Goal: Task Accomplishment & Management: Use online tool/utility

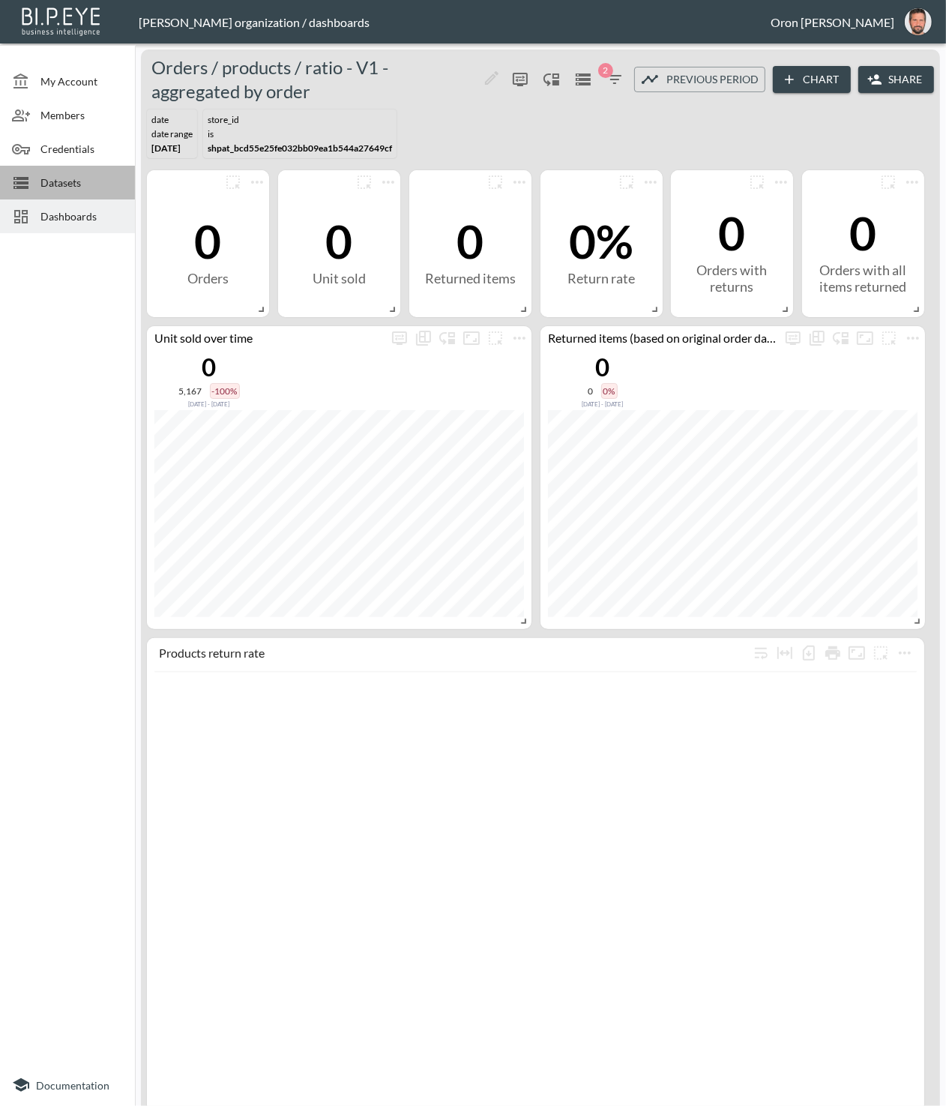
click at [81, 176] on span "Datasets" at bounding box center [81, 183] width 82 height 16
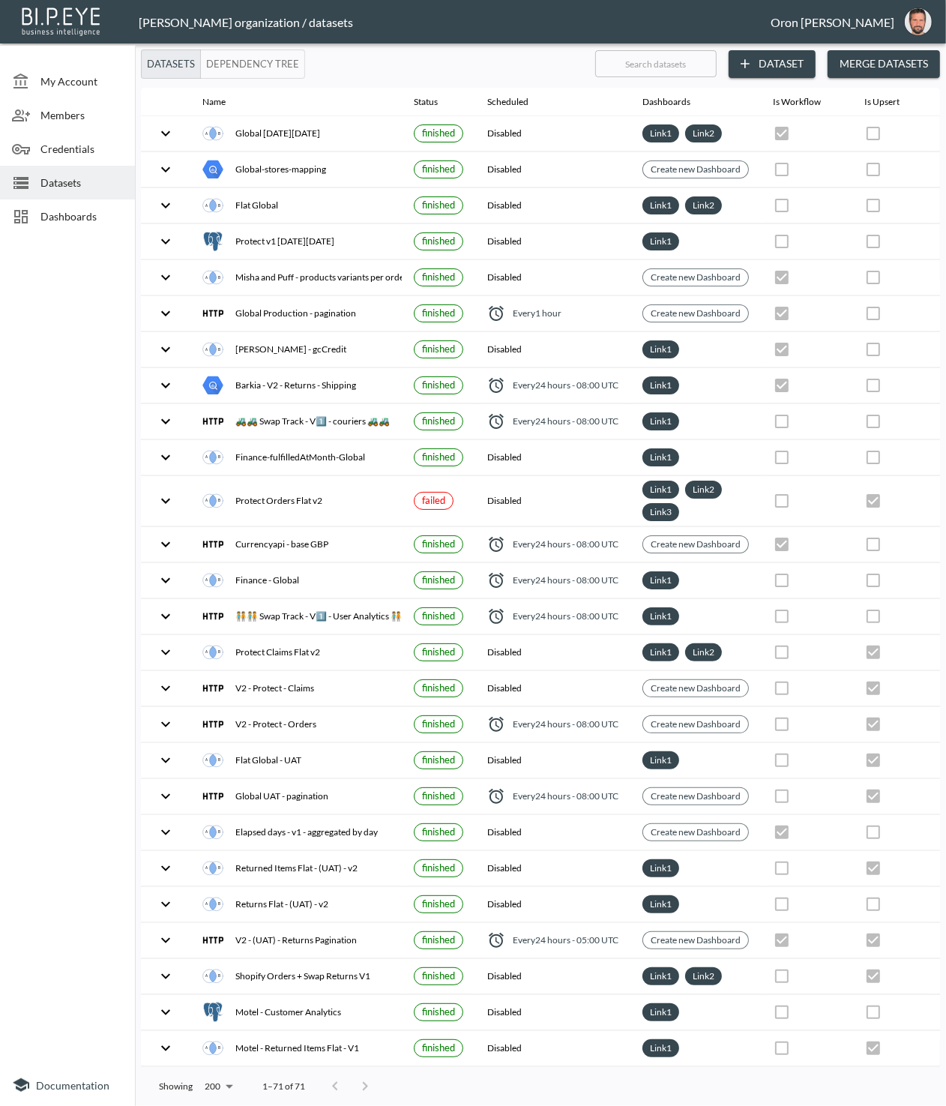
click at [544, 22] on div "[PERSON_NAME] organization / datasets" at bounding box center [455, 22] width 632 height 14
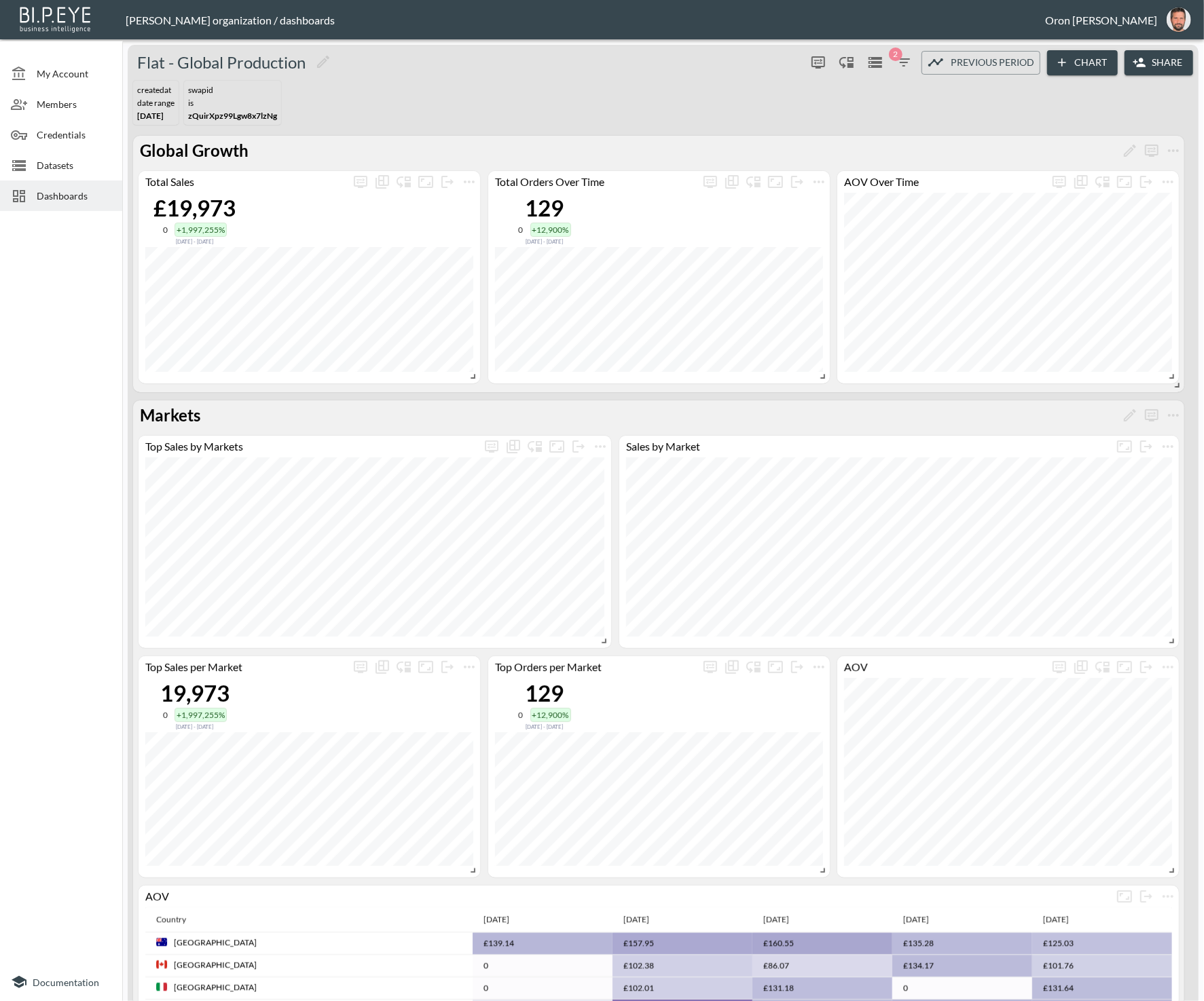
drag, startPoint x: 70, startPoint y: 167, endPoint x: 68, endPoint y: 191, distance: 24.1
click at [70, 167] on span "Datasets" at bounding box center [73, 166] width 74 height 14
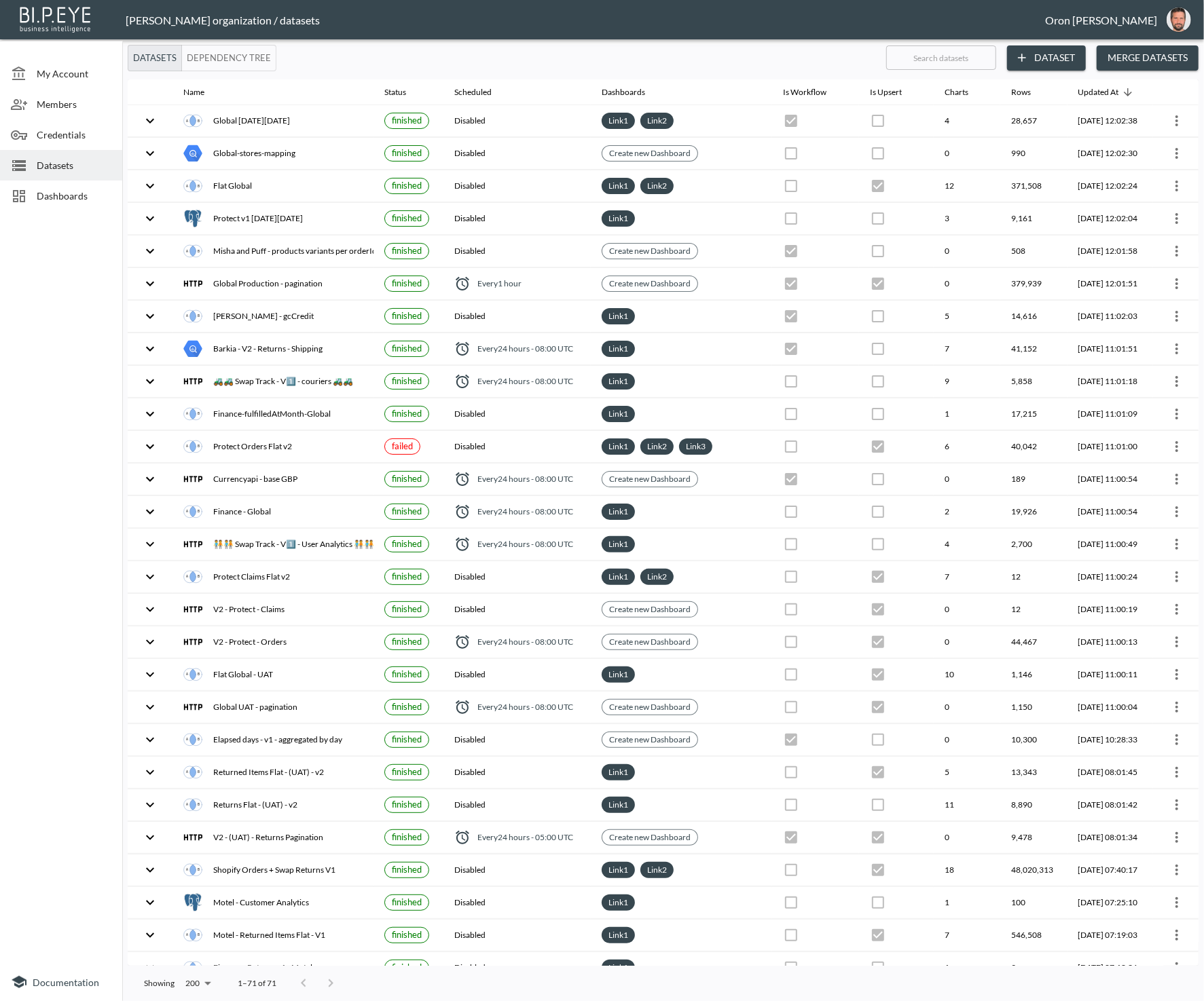
click at [68, 191] on span "Dashboards" at bounding box center [73, 195] width 74 height 14
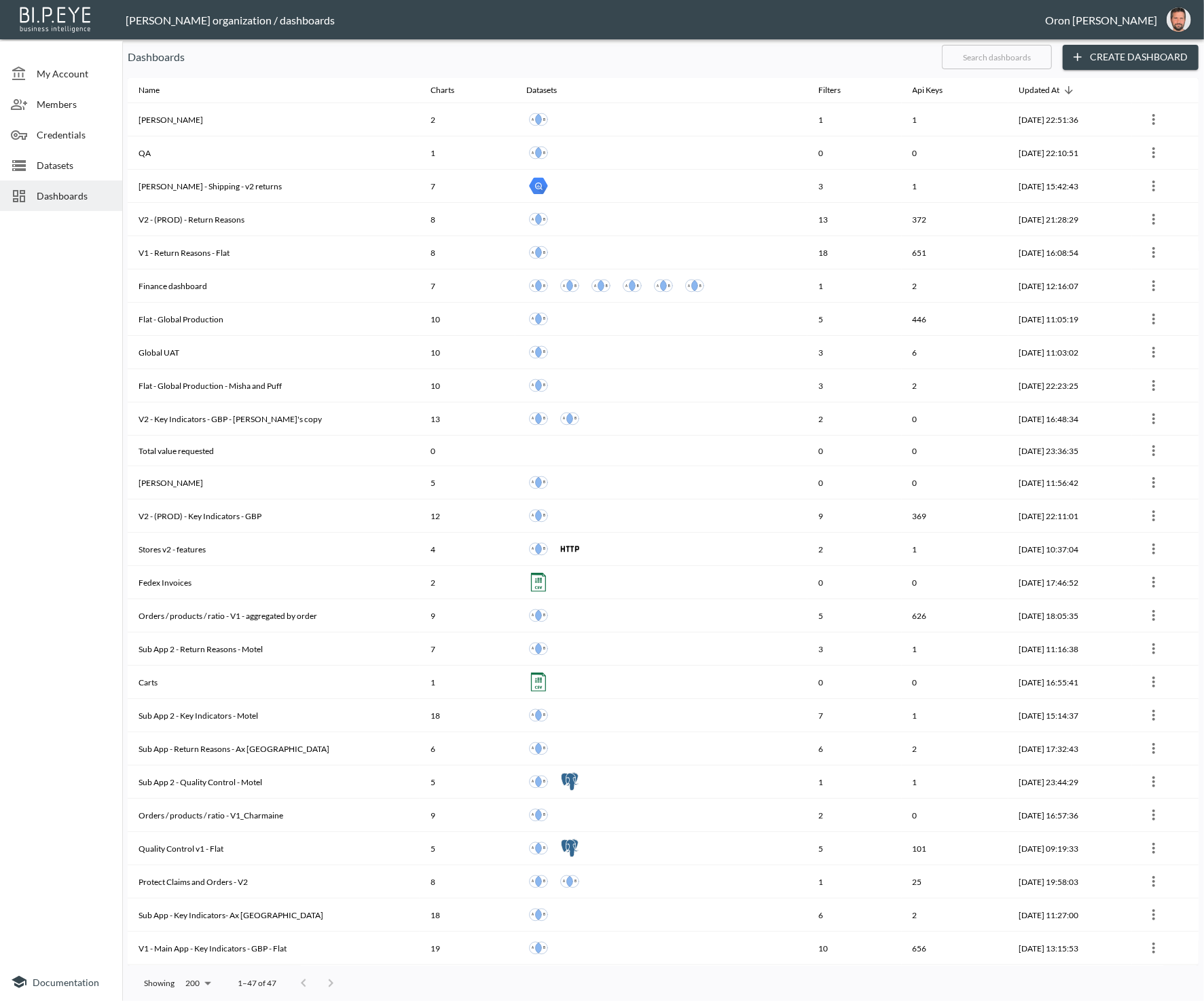
click at [414, 52] on p "Dashboards" at bounding box center [529, 57] width 803 height 16
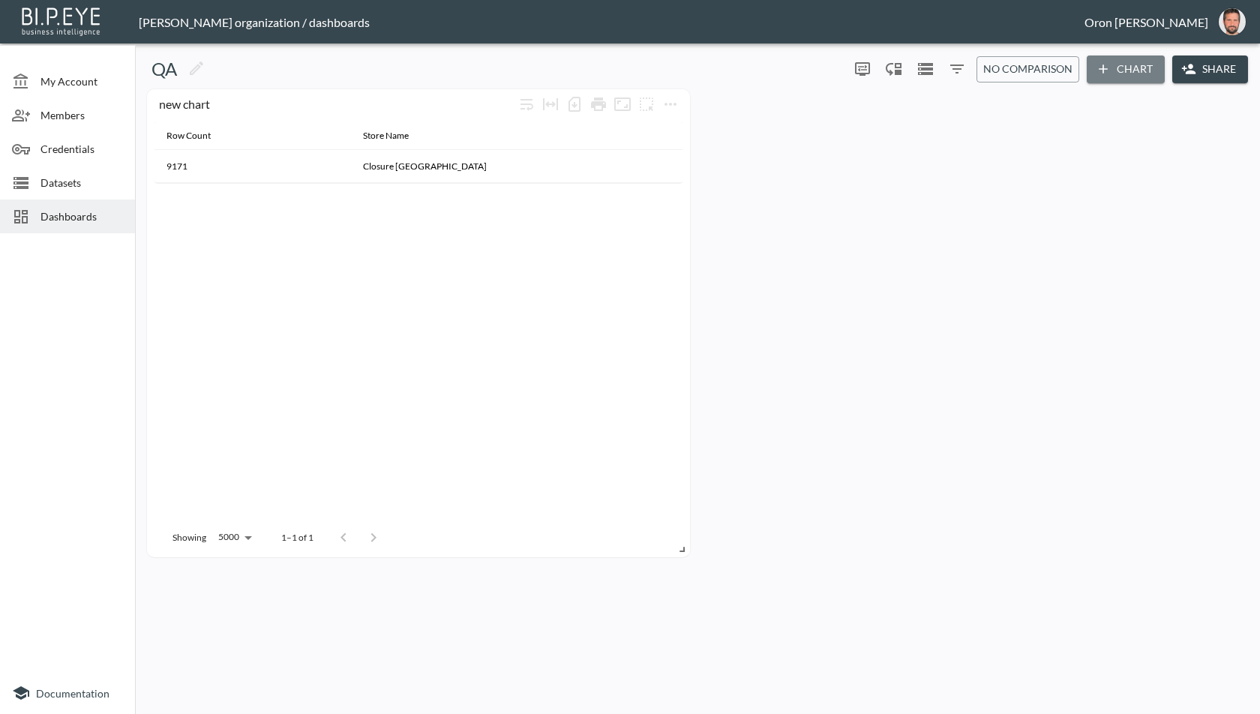
click at [1129, 66] on button "Chart" at bounding box center [1126, 69] width 78 height 28
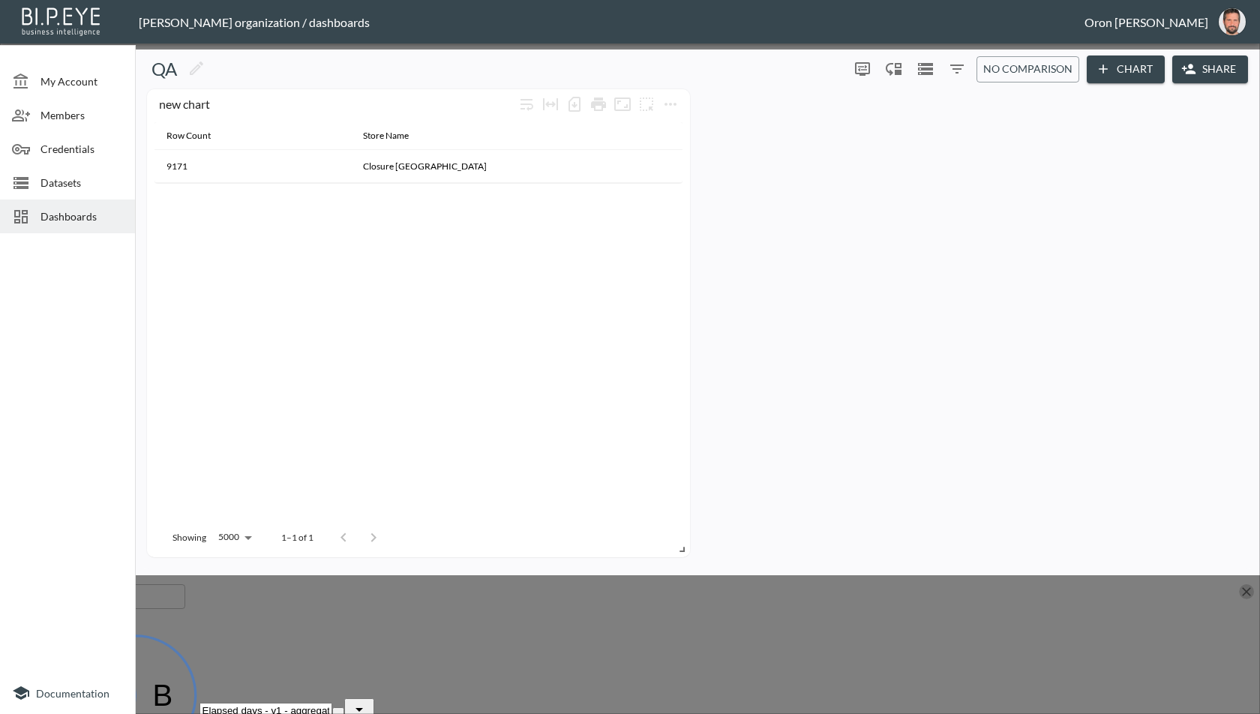
click at [1242, 587] on icon "button" at bounding box center [1246, 591] width 9 height 9
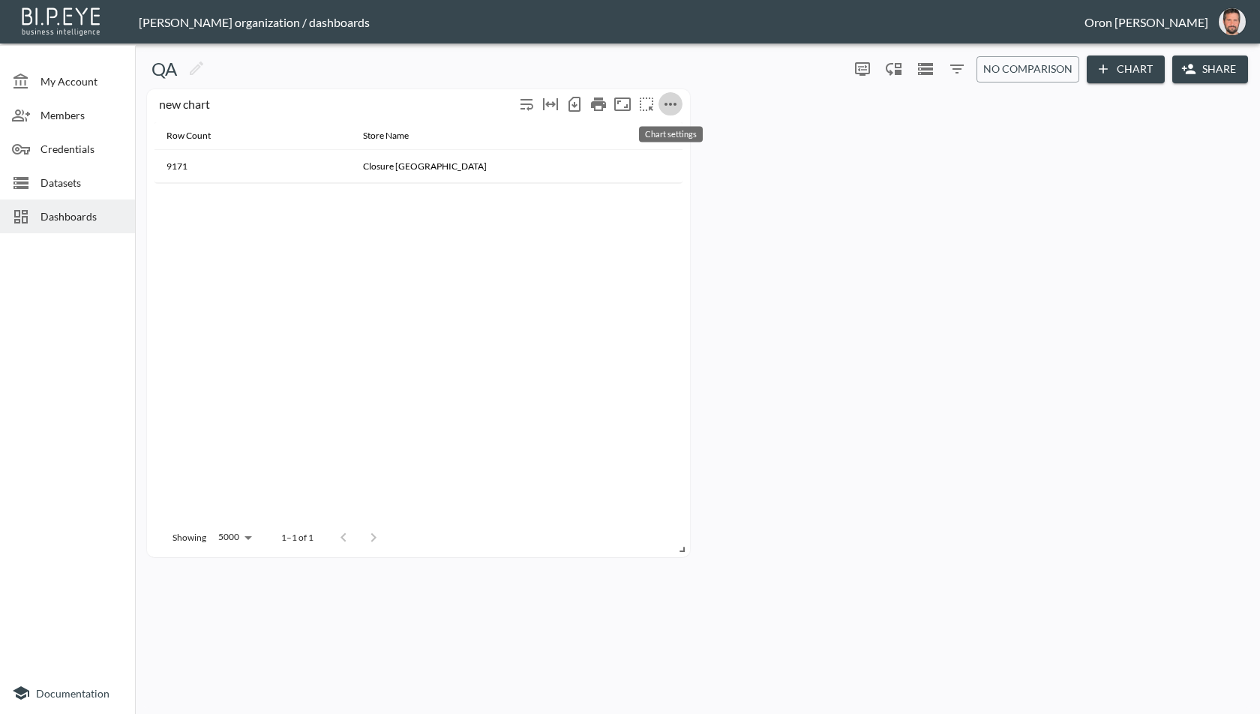
click at [670, 104] on icon "more" at bounding box center [670, 104] width 12 height 3
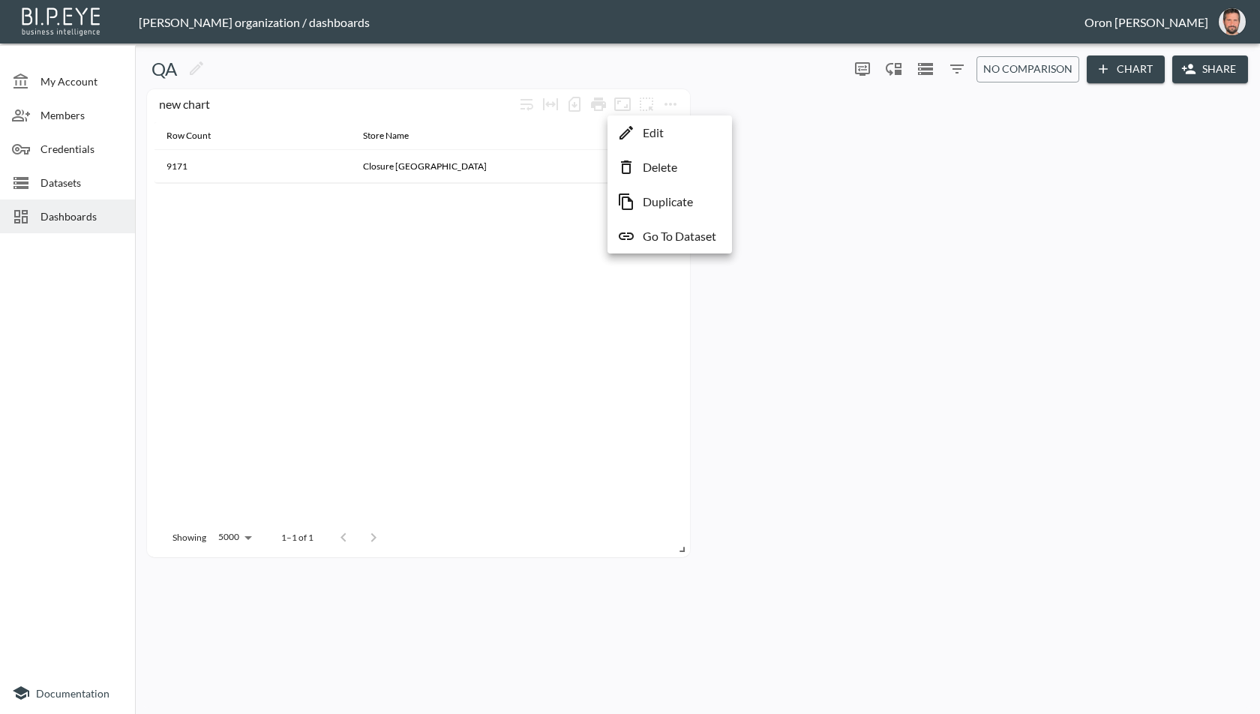
click at [662, 202] on p "Duplicate" at bounding box center [668, 202] width 50 height 18
click at [760, 514] on div "new chart Row Count Store Name 9171 Closure London Showing 5000 5000 1–1 of 1" at bounding box center [694, 323] width 1107 height 468
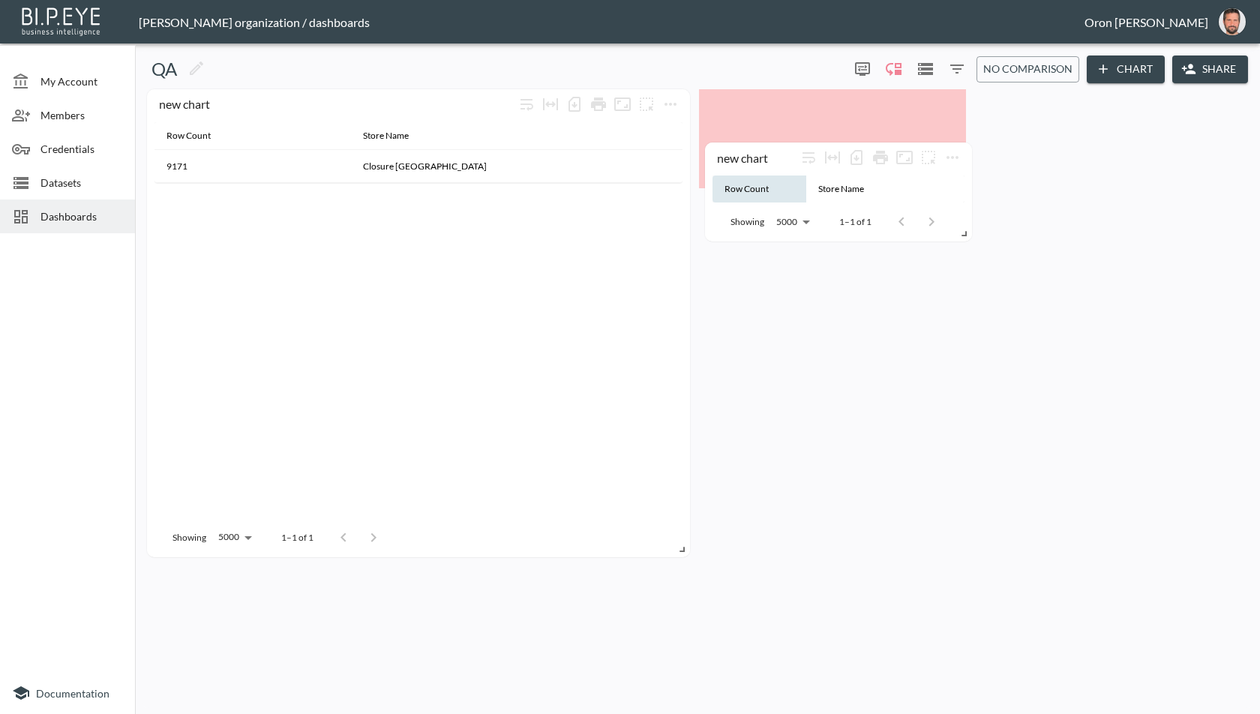
drag, startPoint x: 210, startPoint y: 586, endPoint x: 755, endPoint y: 172, distance: 684.1
click at [768, 162] on div "new chart" at bounding box center [756, 157] width 79 height 14
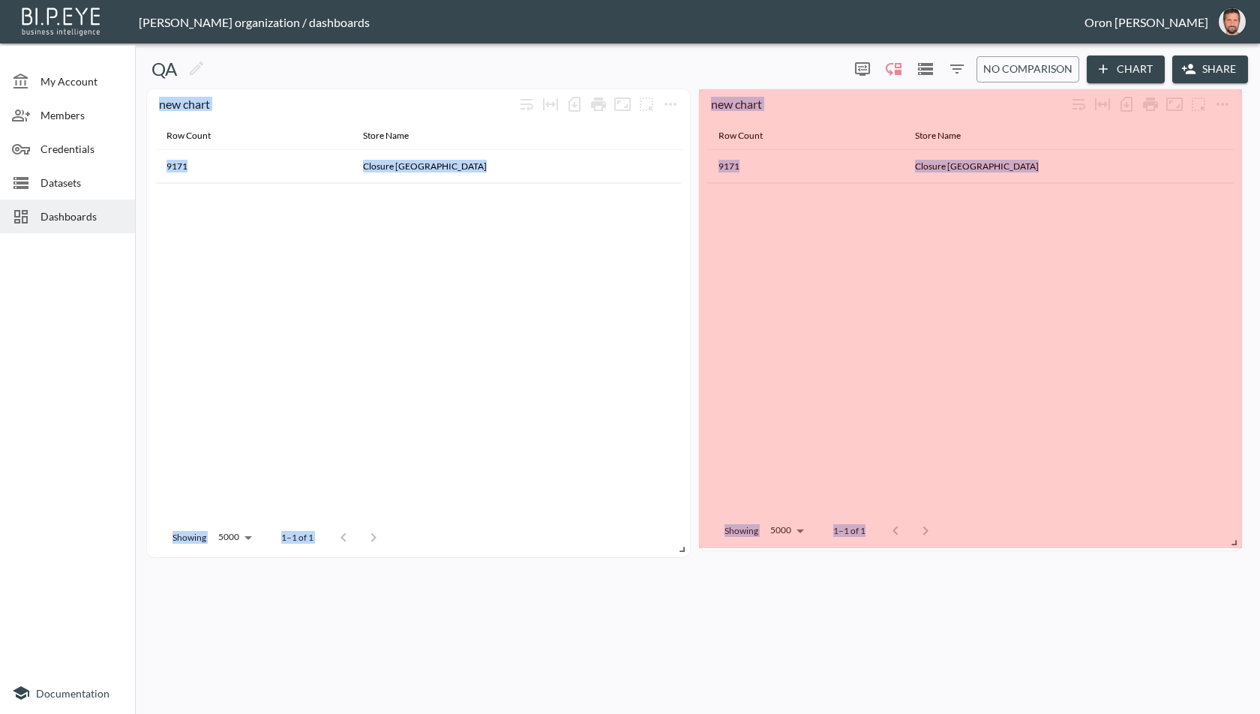
drag, startPoint x: 991, startPoint y: 210, endPoint x: 1158, endPoint y: 310, distance: 194.5
click at [1259, 540] on html "BI.P.EYE, Interactive Analytics Dashboards - app [PERSON_NAME] organization / d…" at bounding box center [630, 357] width 1260 height 714
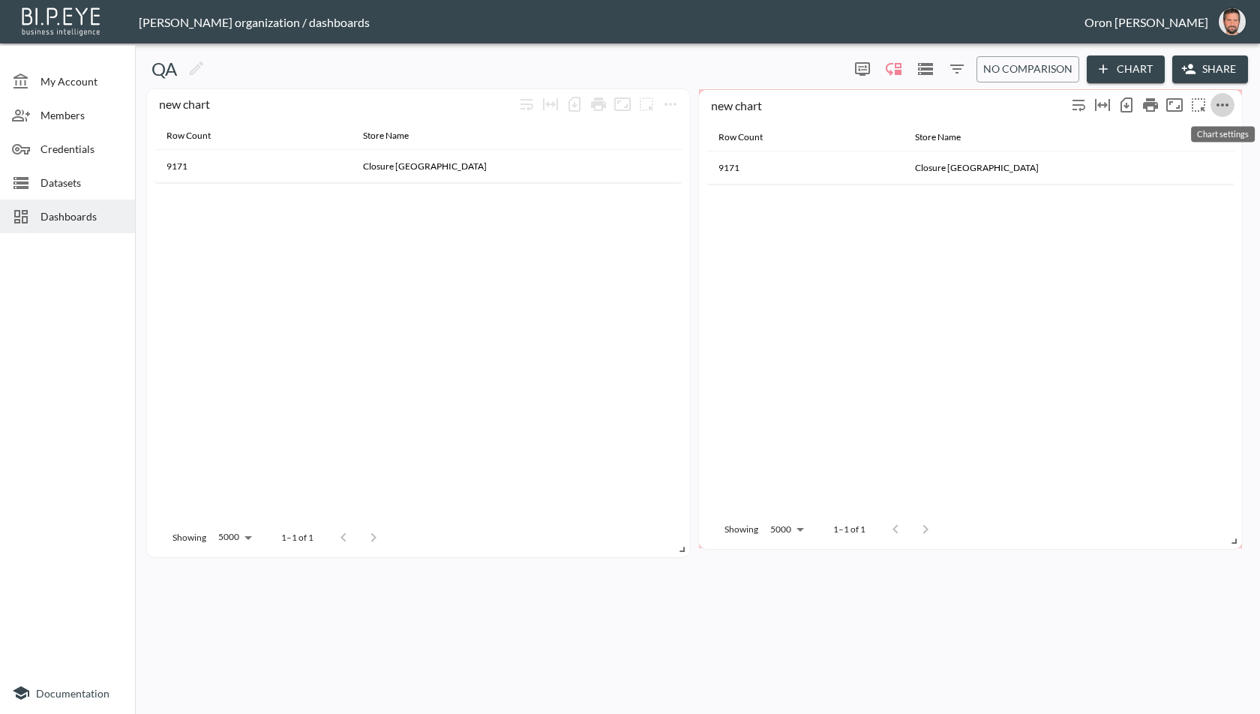
click at [1222, 100] on icon "more" at bounding box center [1222, 105] width 18 height 18
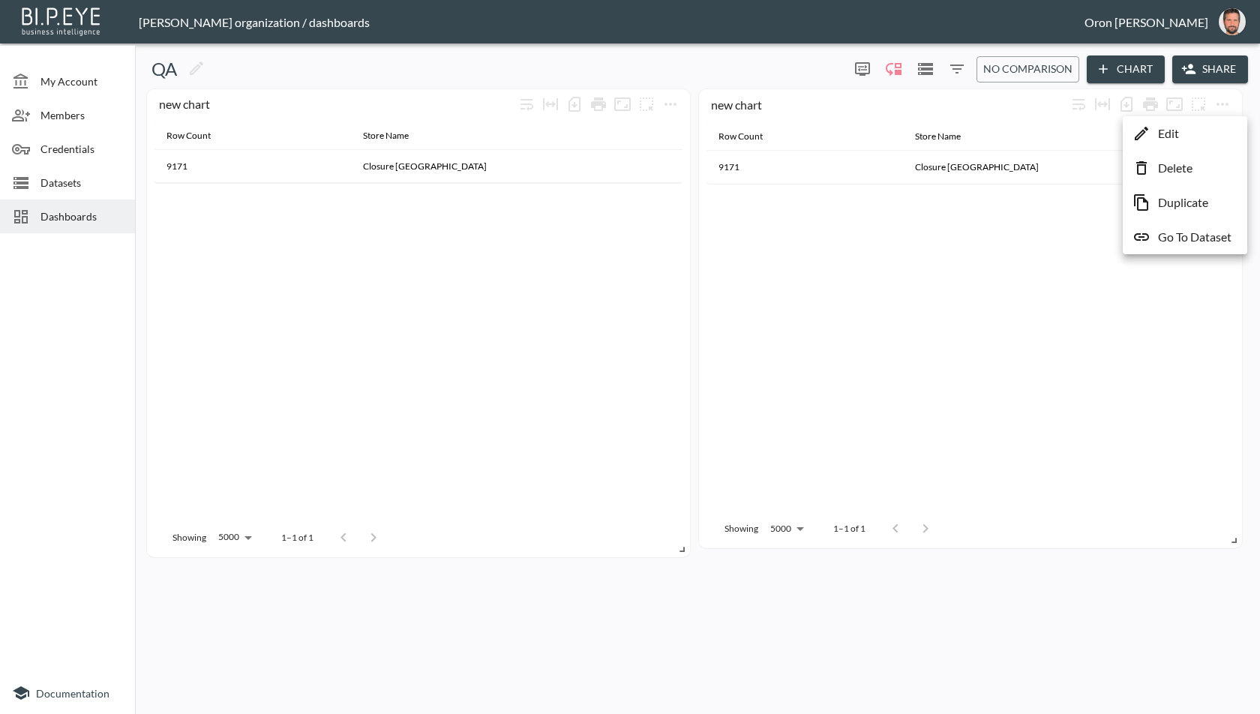
click at [1210, 122] on li "Edit" at bounding box center [1184, 133] width 117 height 27
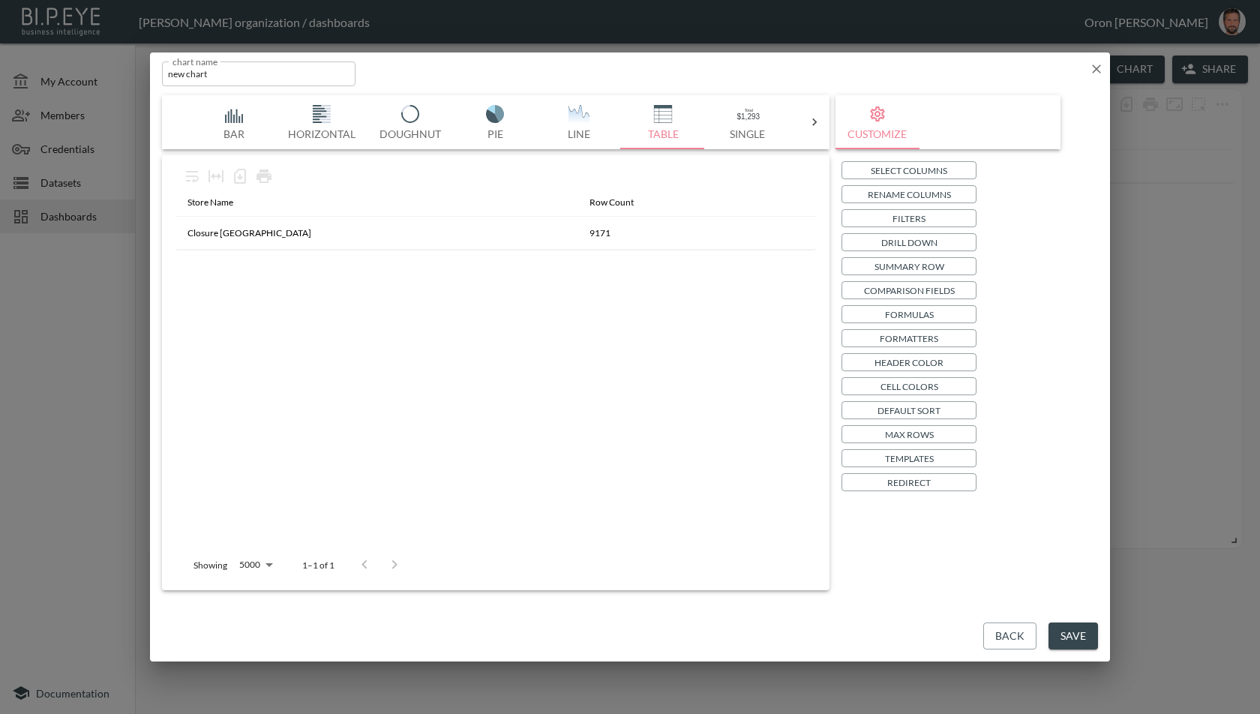
click at [967, 637] on div "Back Save" at bounding box center [630, 636] width 960 height 52
click at [1007, 634] on button "Back" at bounding box center [1009, 636] width 53 height 28
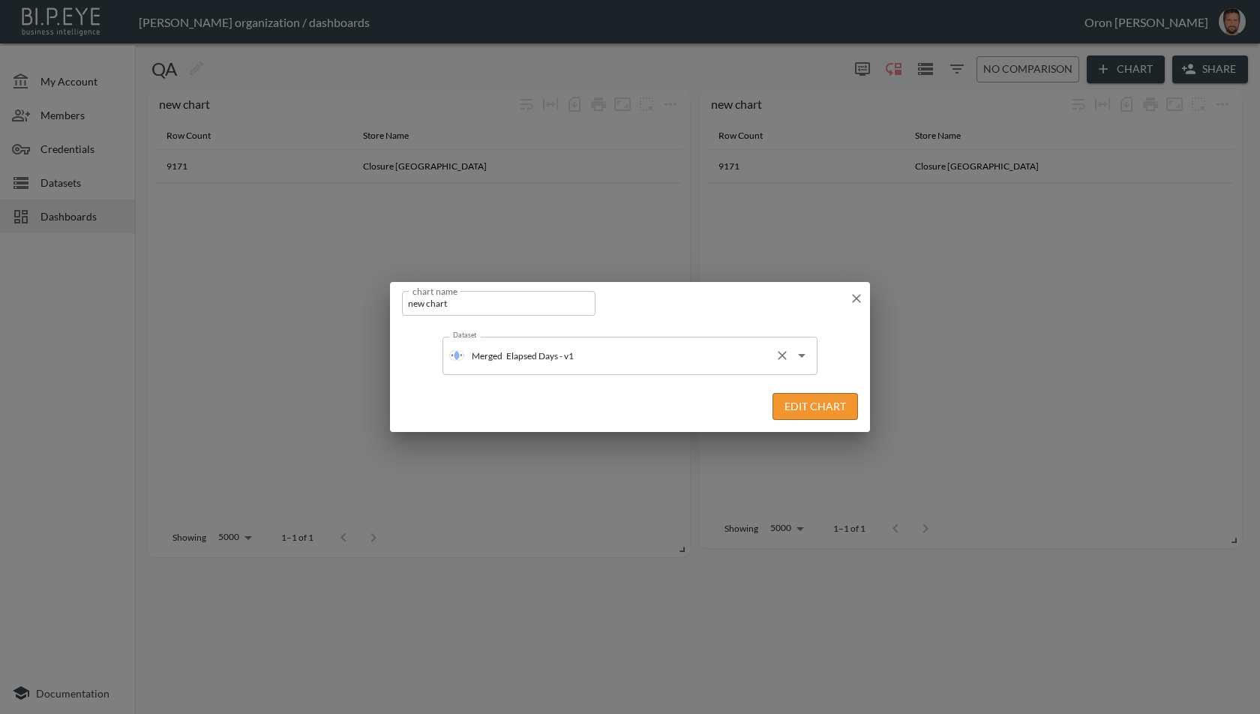
click at [756, 358] on input "Elapsed Days - v1" at bounding box center [635, 355] width 266 height 24
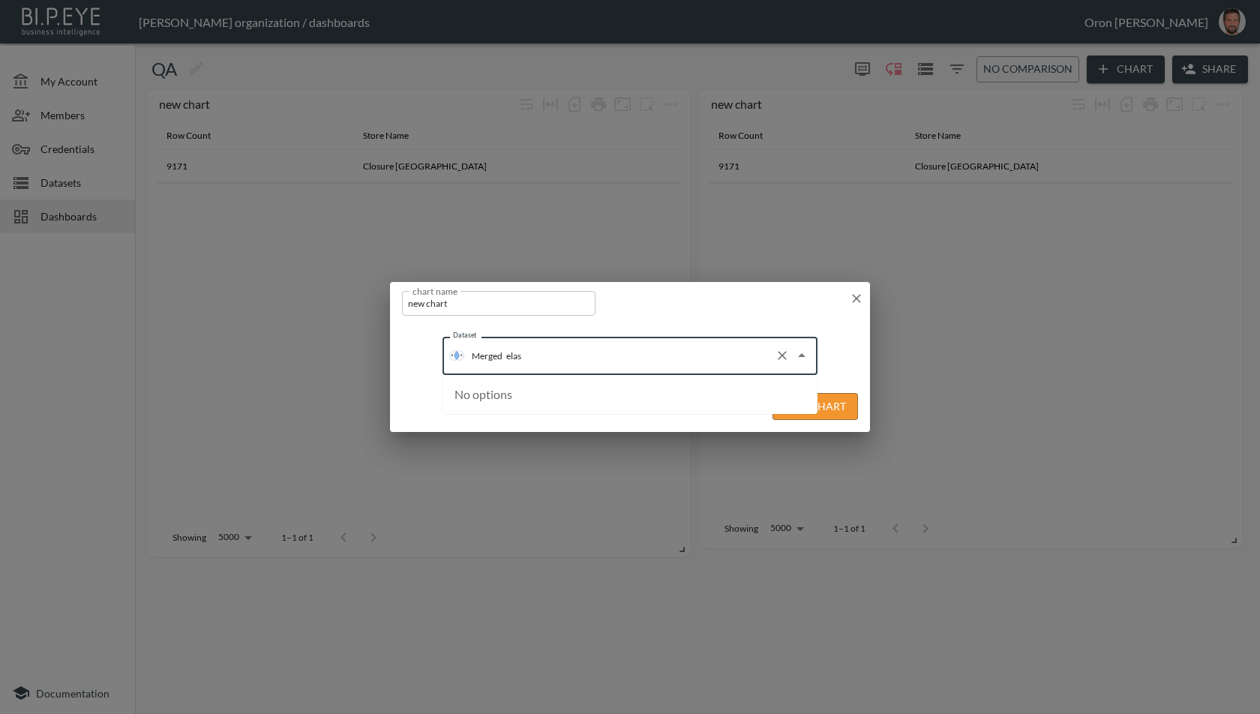
type input "ela"
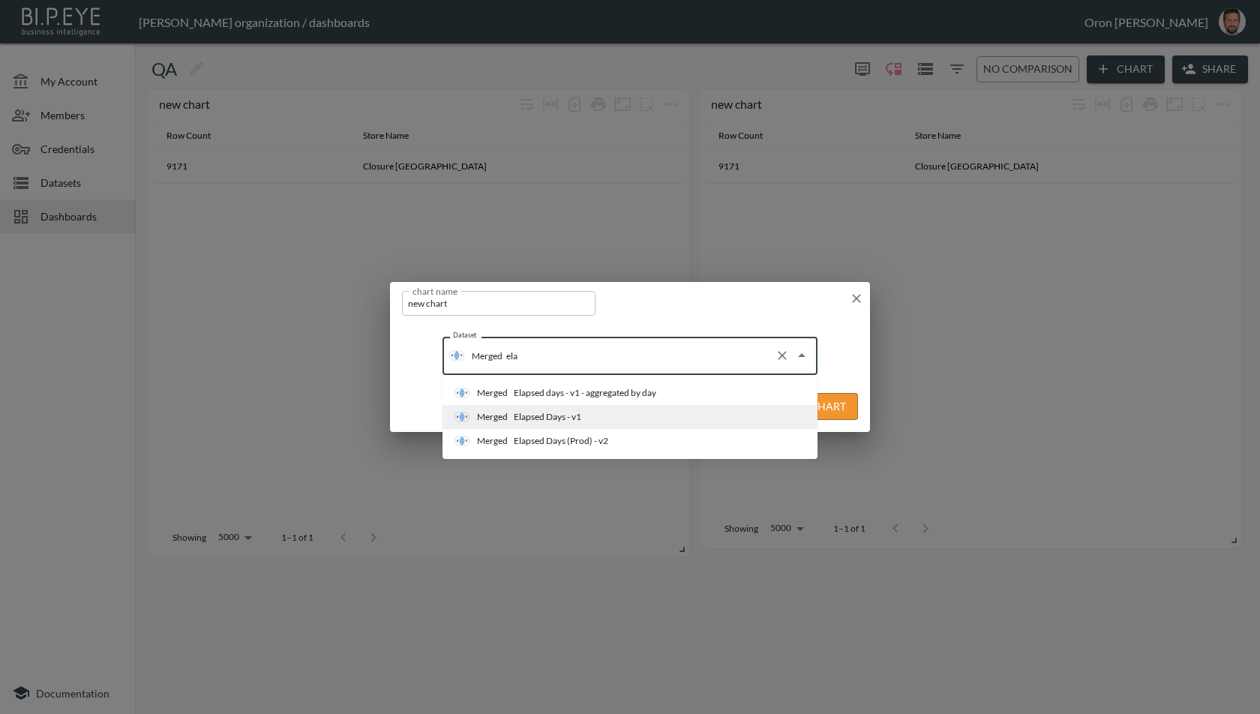
click at [615, 395] on div "Elapsed days - v1 - aggregated by day" at bounding box center [585, 392] width 142 height 13
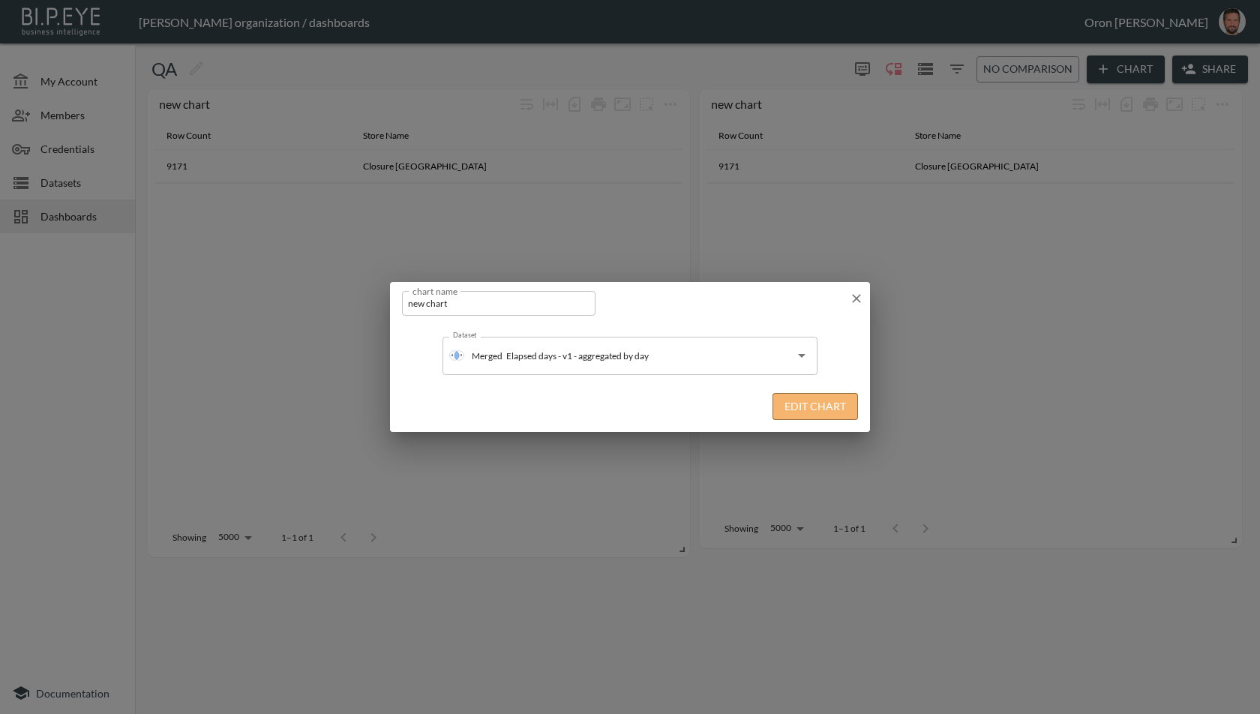
drag, startPoint x: 813, startPoint y: 406, endPoint x: 805, endPoint y: 410, distance: 8.7
click at [813, 406] on button "Edit Chart" at bounding box center [814, 407] width 85 height 28
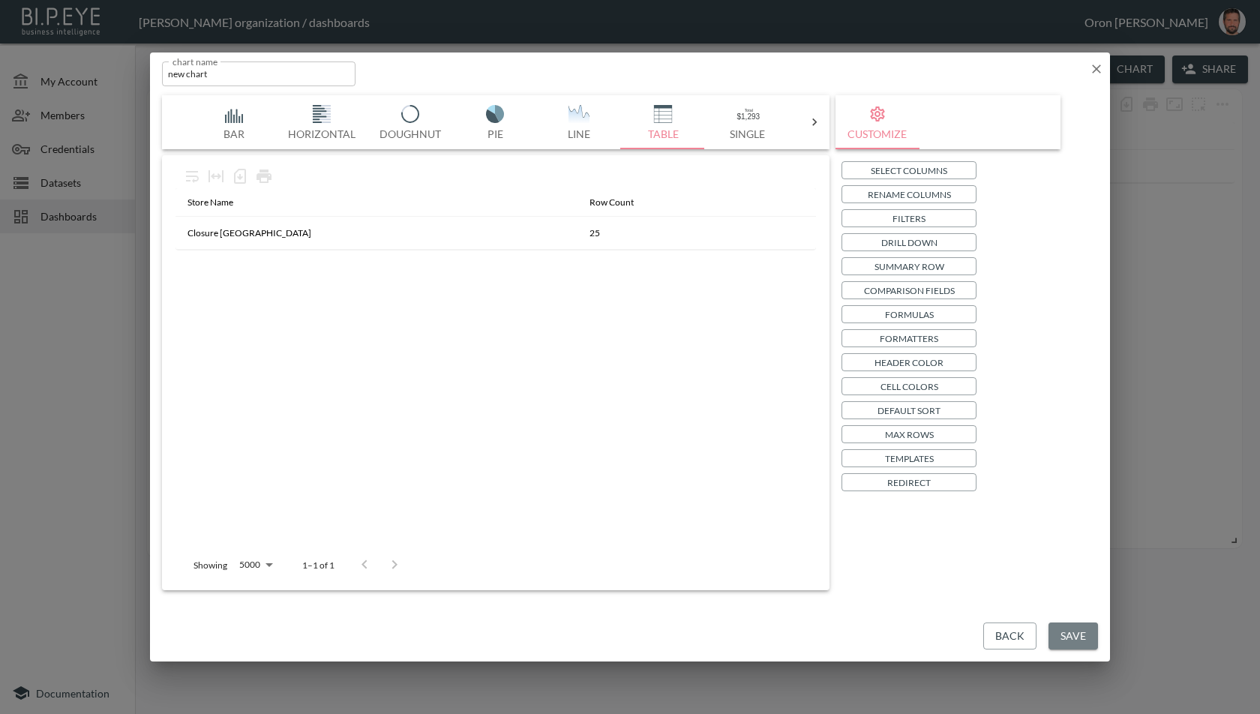
click at [1058, 631] on button "Save" at bounding box center [1072, 636] width 49 height 28
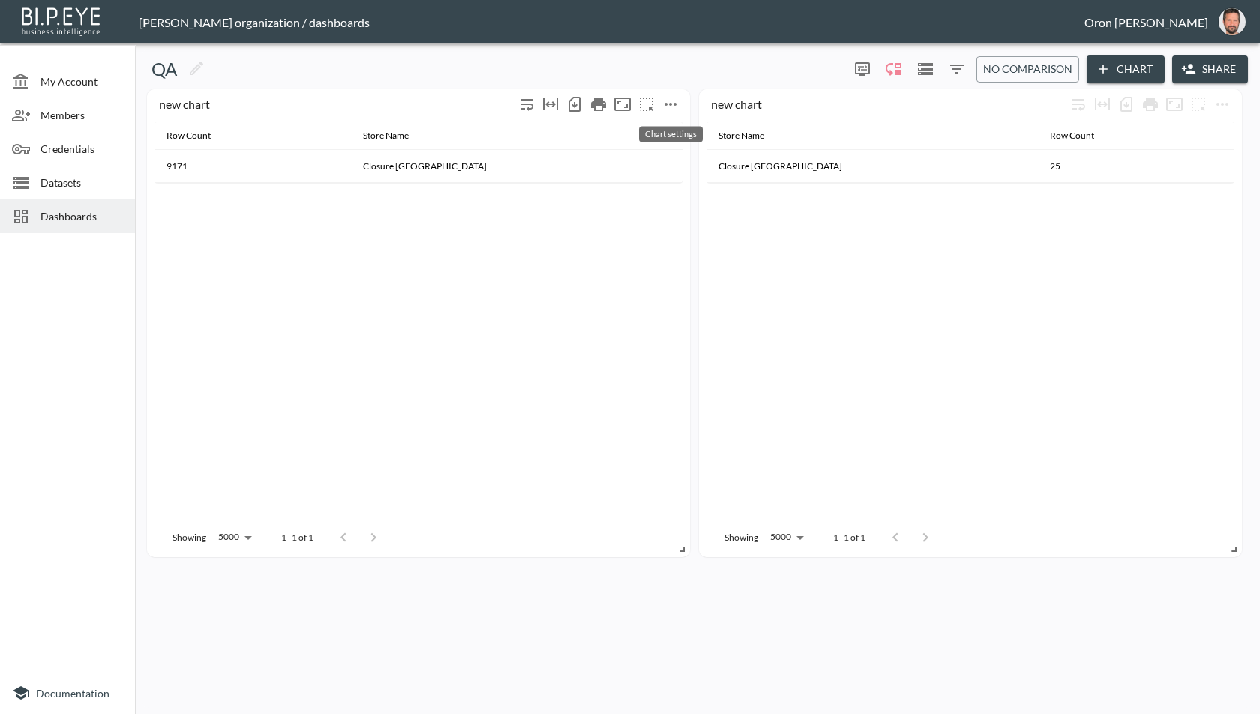
click at [676, 100] on icon "more" at bounding box center [670, 104] width 18 height 18
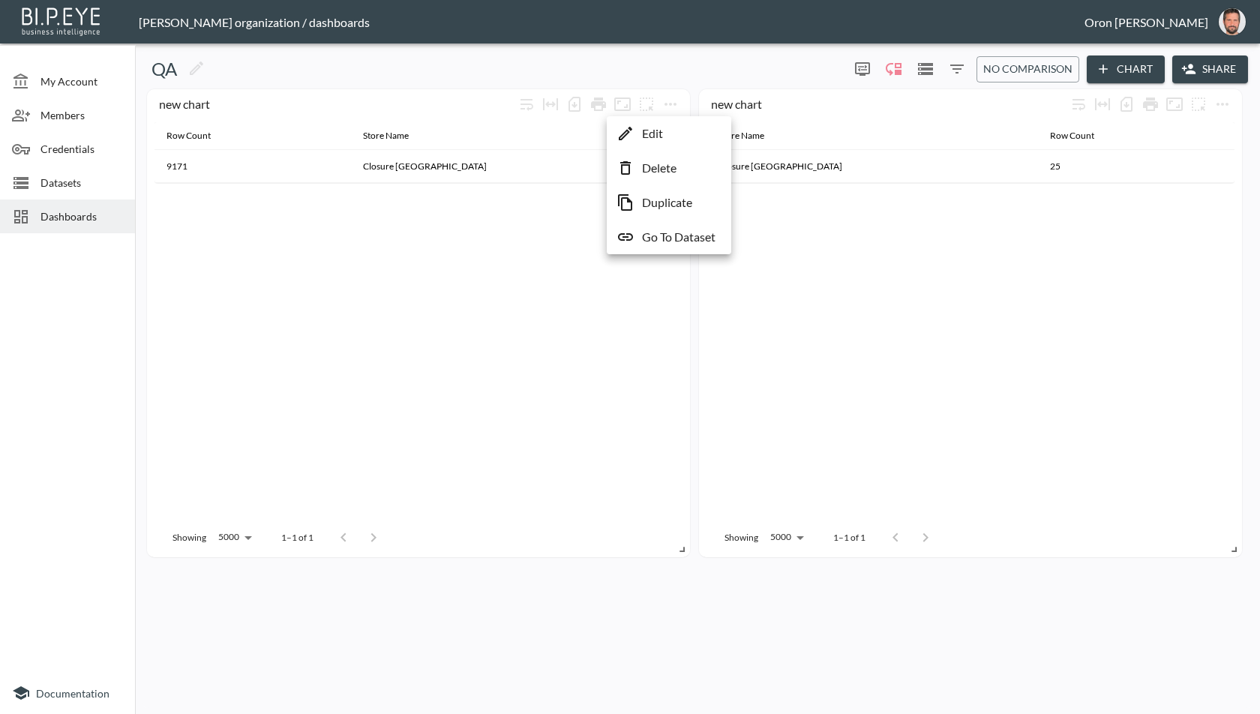
click at [674, 124] on li "Edit" at bounding box center [668, 133] width 117 height 27
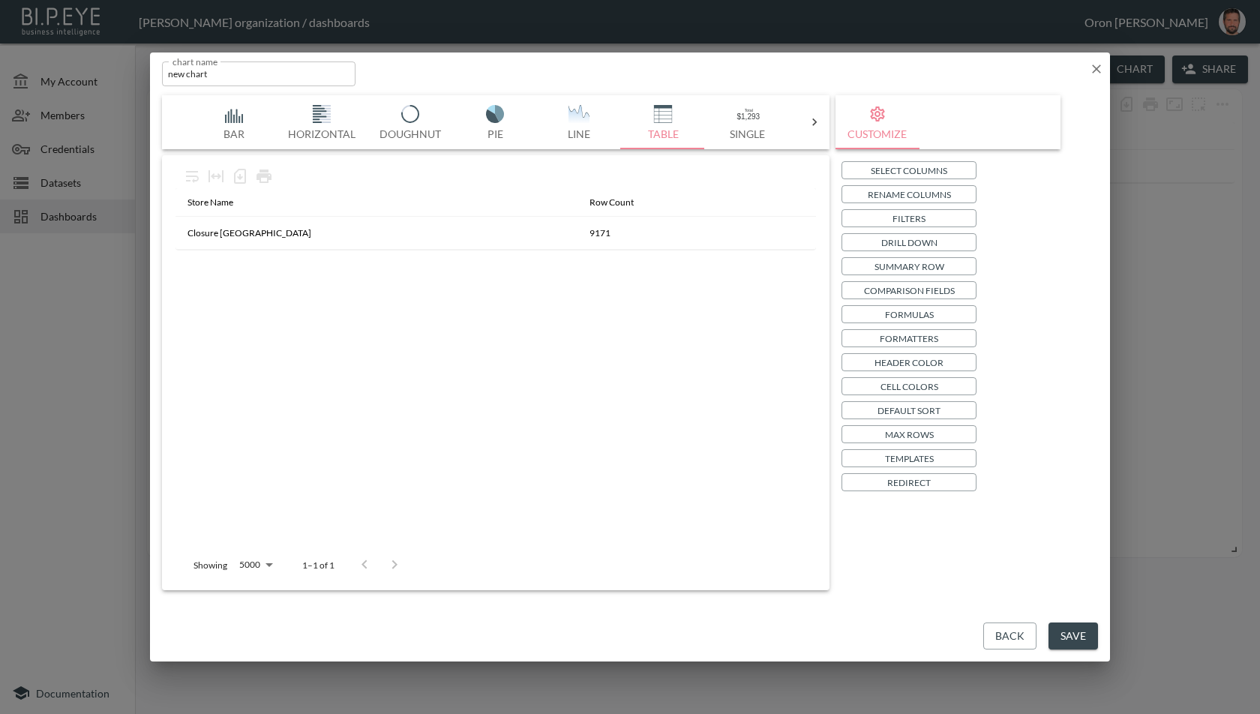
click at [919, 220] on p "Filters" at bounding box center [908, 219] width 33 height 16
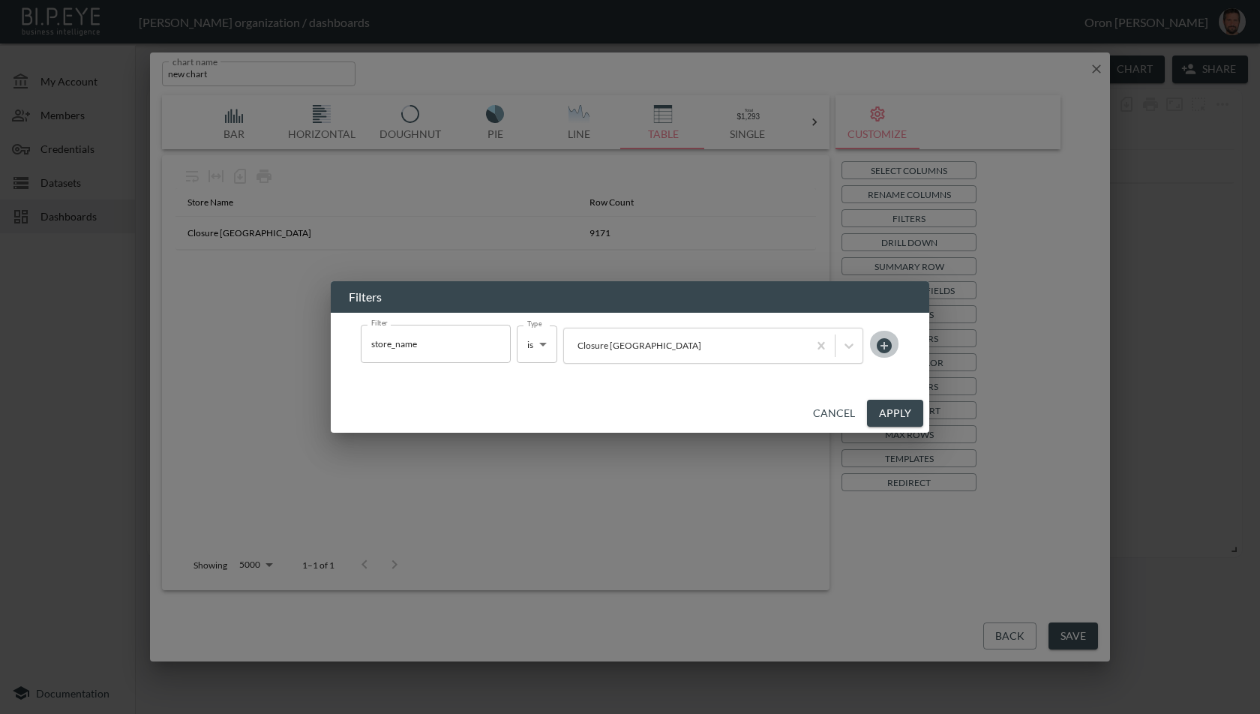
drag, startPoint x: 880, startPoint y: 342, endPoint x: 645, endPoint y: 405, distance: 243.8
click at [880, 342] on icon at bounding box center [884, 345] width 15 height 15
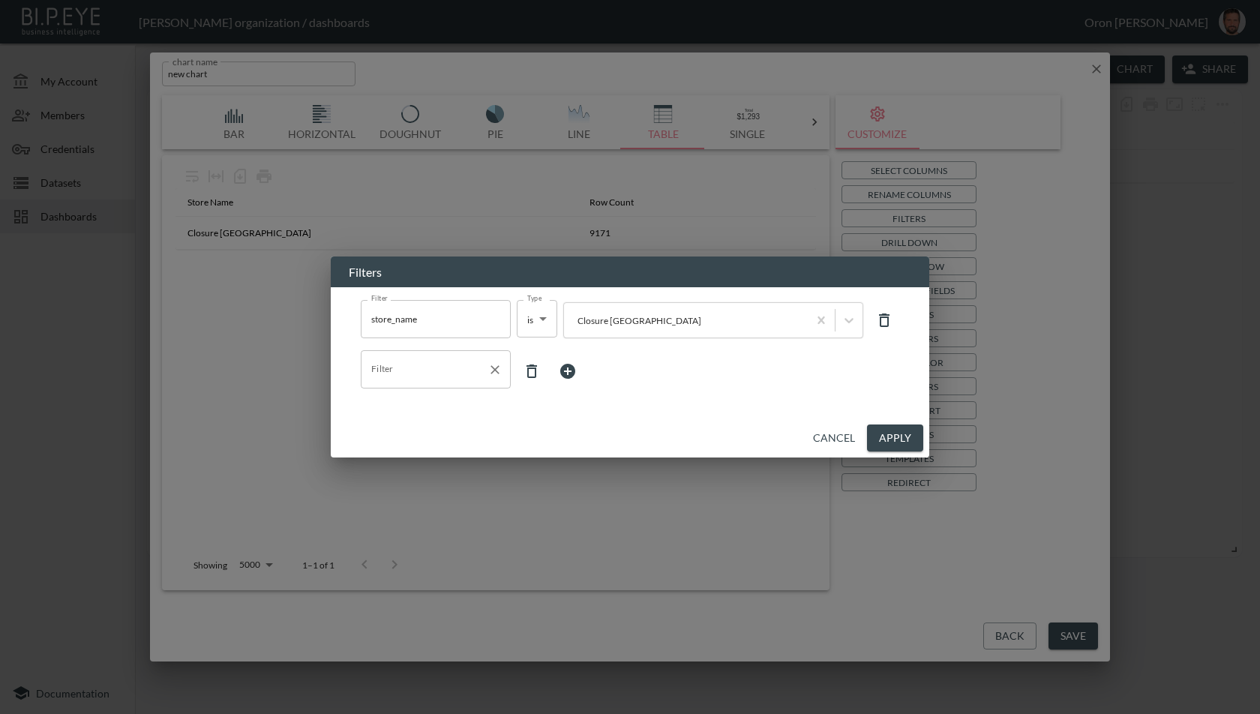
click at [378, 372] on input "Filter" at bounding box center [424, 369] width 114 height 24
click at [412, 405] on span "return_created_at" at bounding box center [436, 405] width 126 height 13
type input "return_created_at"
click at [554, 375] on body "BI.P.EYE, Interactive Analytics Dashboards - app [PERSON_NAME] organization / d…" at bounding box center [630, 357] width 1260 height 714
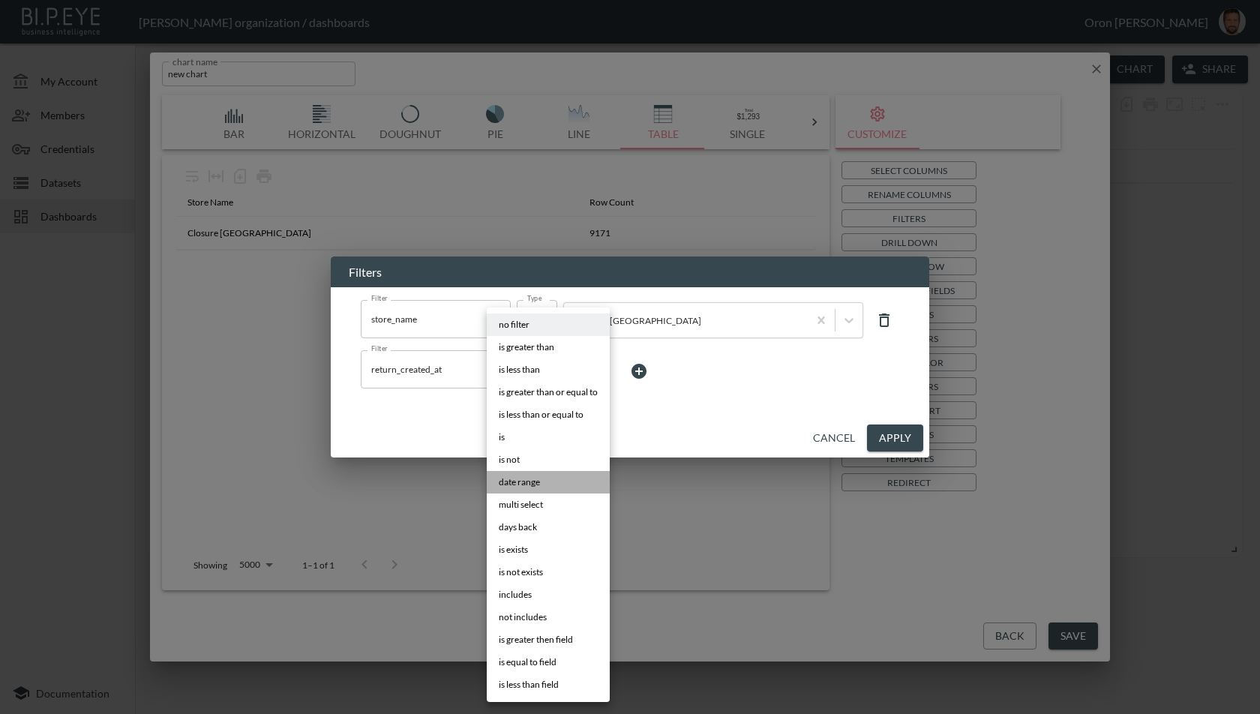
drag, startPoint x: 551, startPoint y: 480, endPoint x: 589, endPoint y: 448, distance: 49.5
click at [551, 480] on li "date range" at bounding box center [548, 482] width 123 height 22
type input "date range"
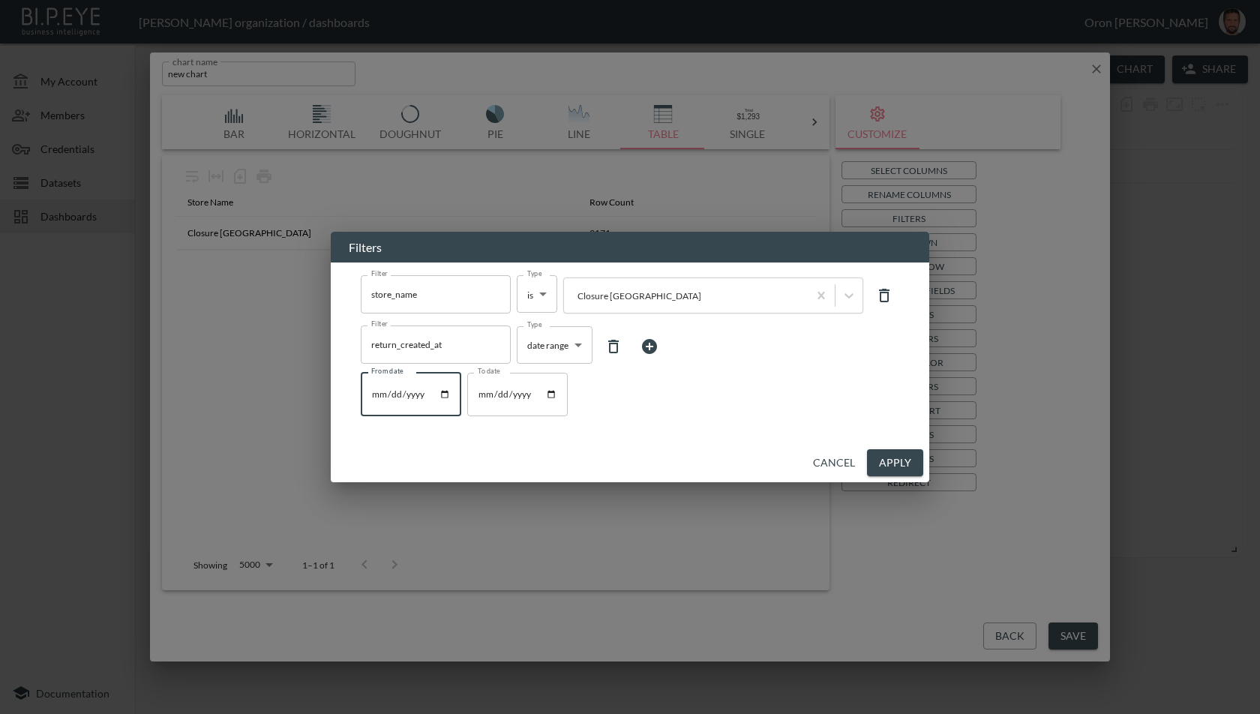
click at [448, 394] on input "From date" at bounding box center [411, 394] width 100 height 43
type input "[DATE]"
click at [814, 405] on div "From date [DATE] From date To date To date" at bounding box center [630, 391] width 538 height 49
drag, startPoint x: 886, startPoint y: 459, endPoint x: 899, endPoint y: 464, distance: 14.5
click at [886, 459] on button "Apply" at bounding box center [895, 463] width 56 height 28
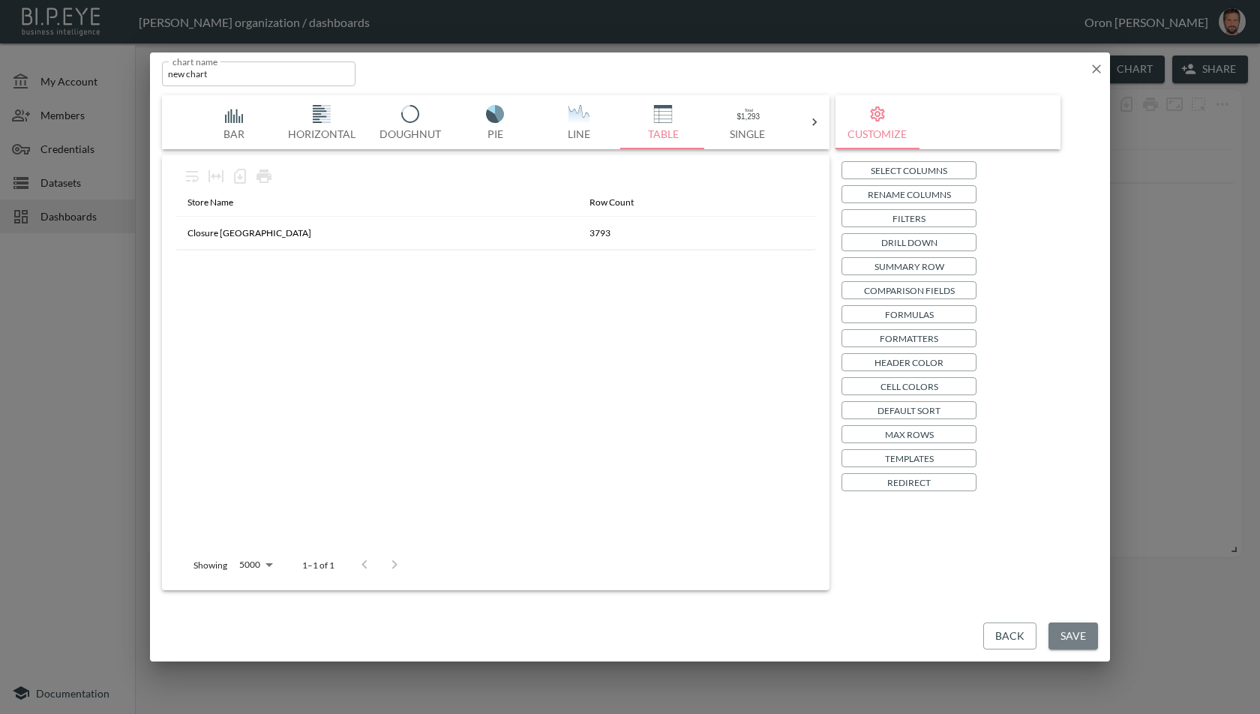
drag, startPoint x: 1067, startPoint y: 634, endPoint x: 1061, endPoint y: 626, distance: 10.2
click at [1067, 634] on button "Save" at bounding box center [1072, 636] width 49 height 28
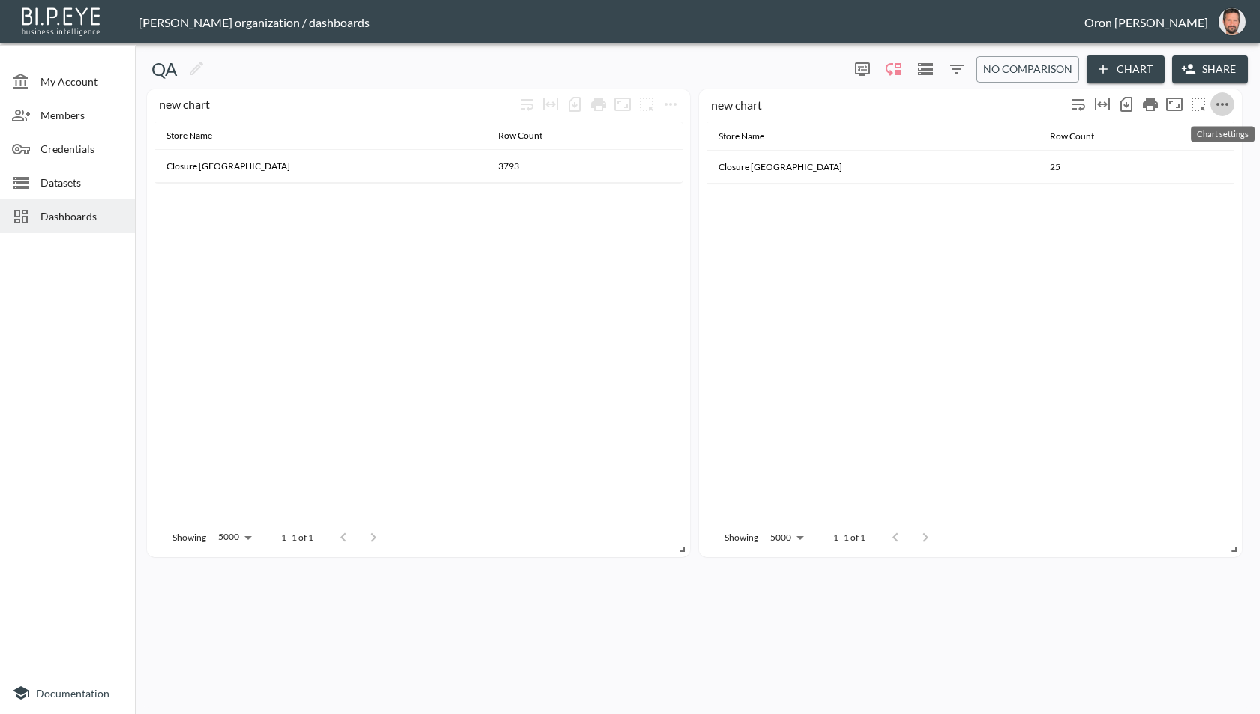
click at [1224, 103] on icon "more" at bounding box center [1222, 104] width 18 height 18
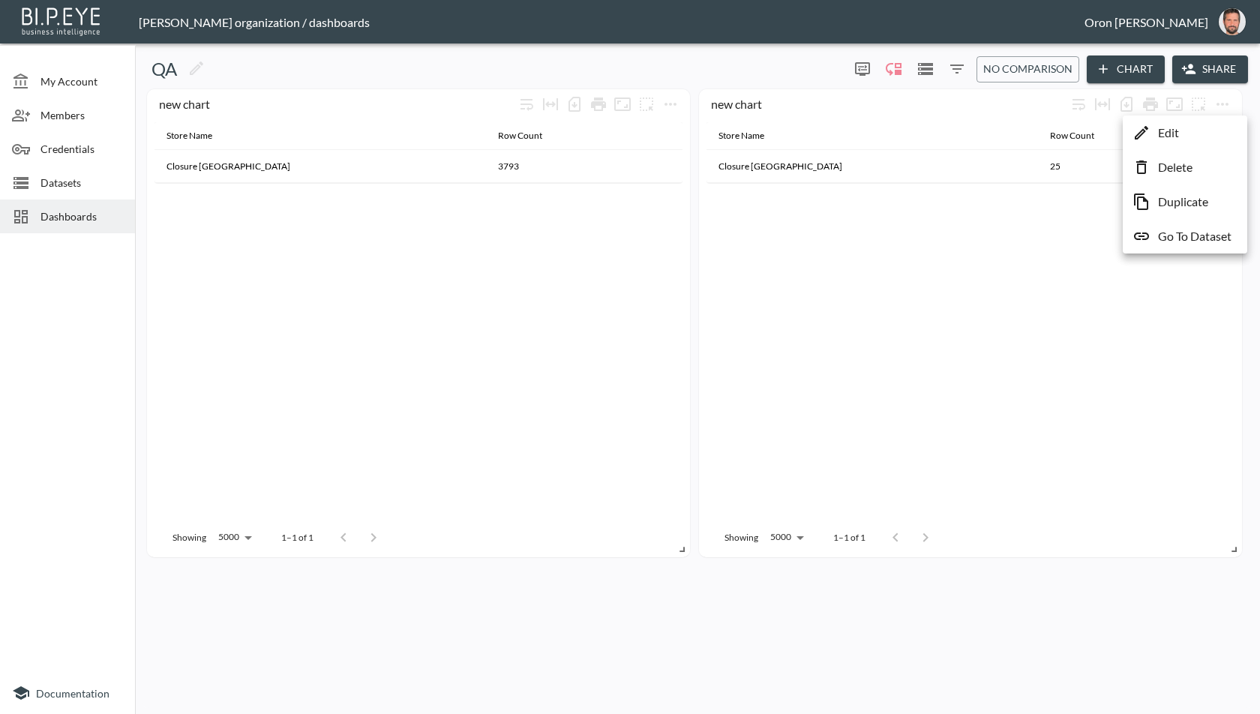
click at [1193, 130] on li "Edit" at bounding box center [1184, 132] width 117 height 27
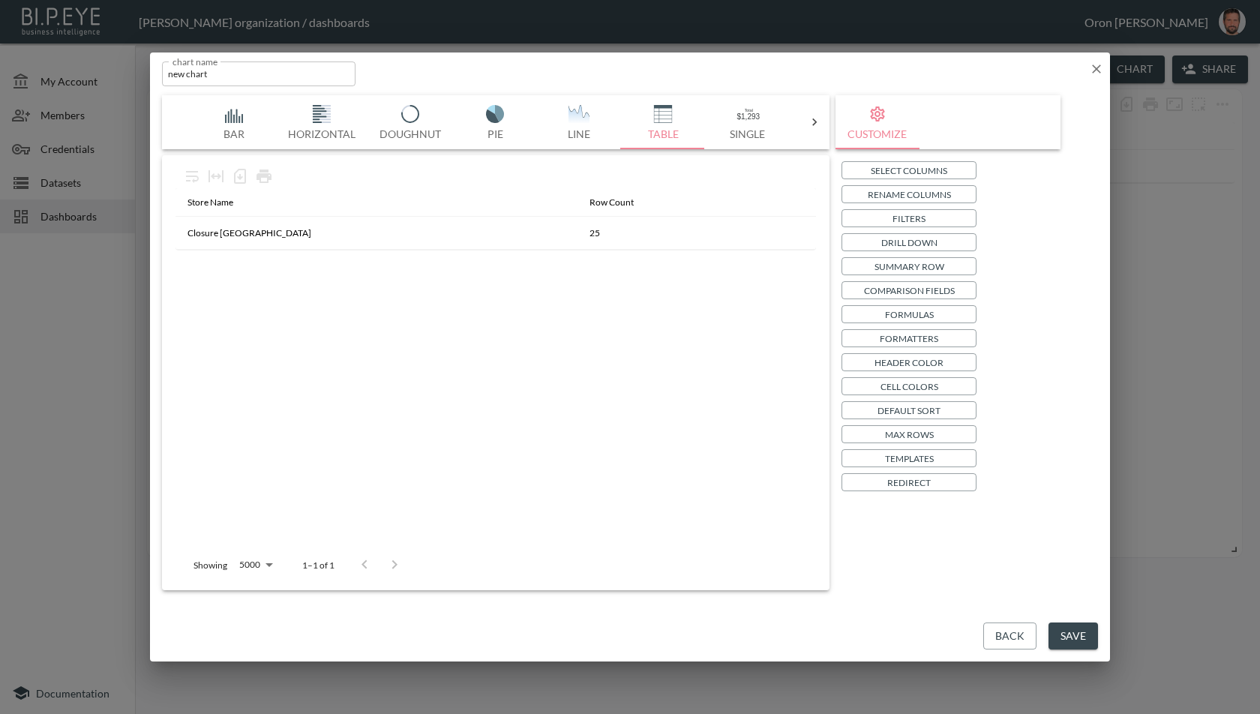
click at [928, 266] on p "Summary Row" at bounding box center [909, 267] width 70 height 16
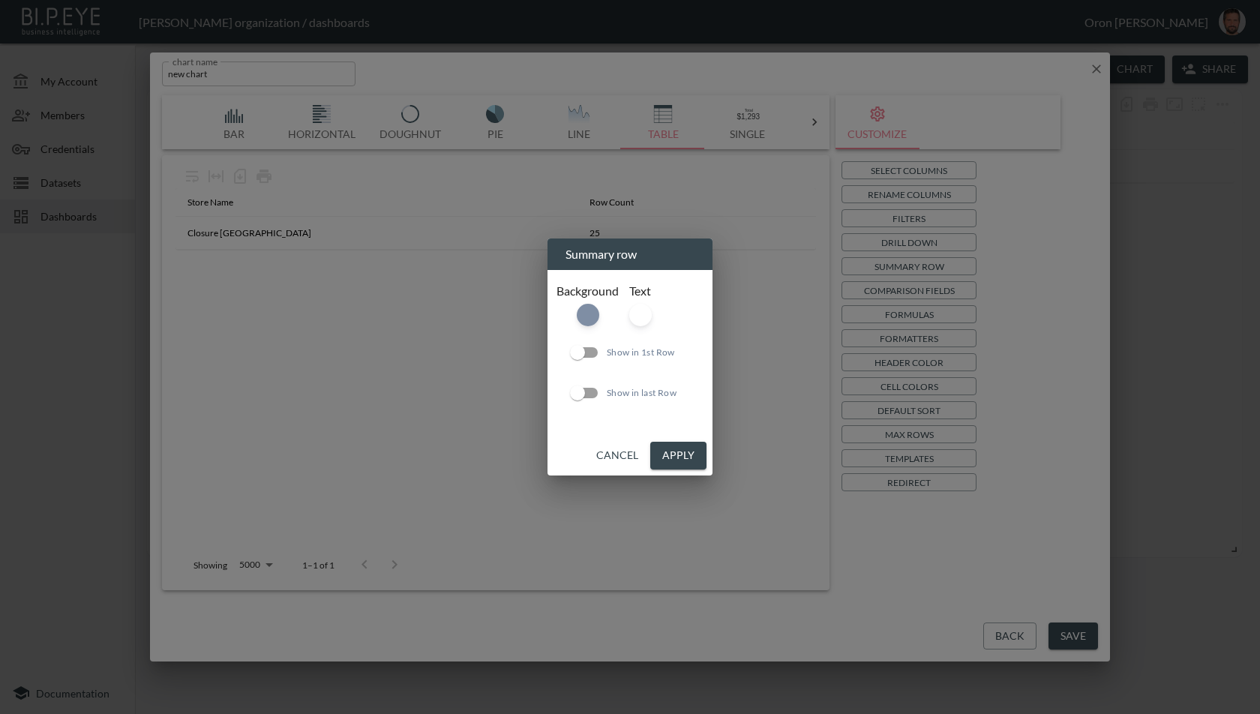
drag, startPoint x: 620, startPoint y: 459, endPoint x: 888, endPoint y: 308, distance: 307.2
click at [627, 456] on button "Cancel" at bounding box center [617, 456] width 54 height 28
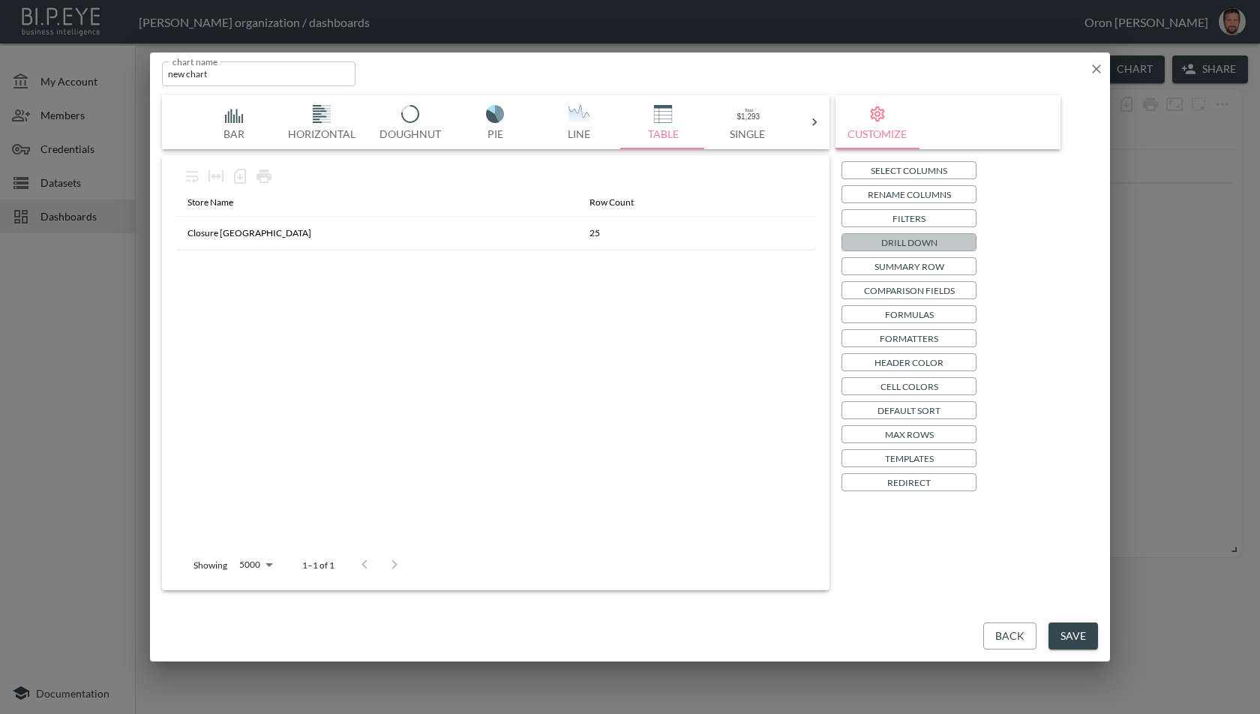
click at [914, 240] on p "Drill Down" at bounding box center [909, 243] width 56 height 16
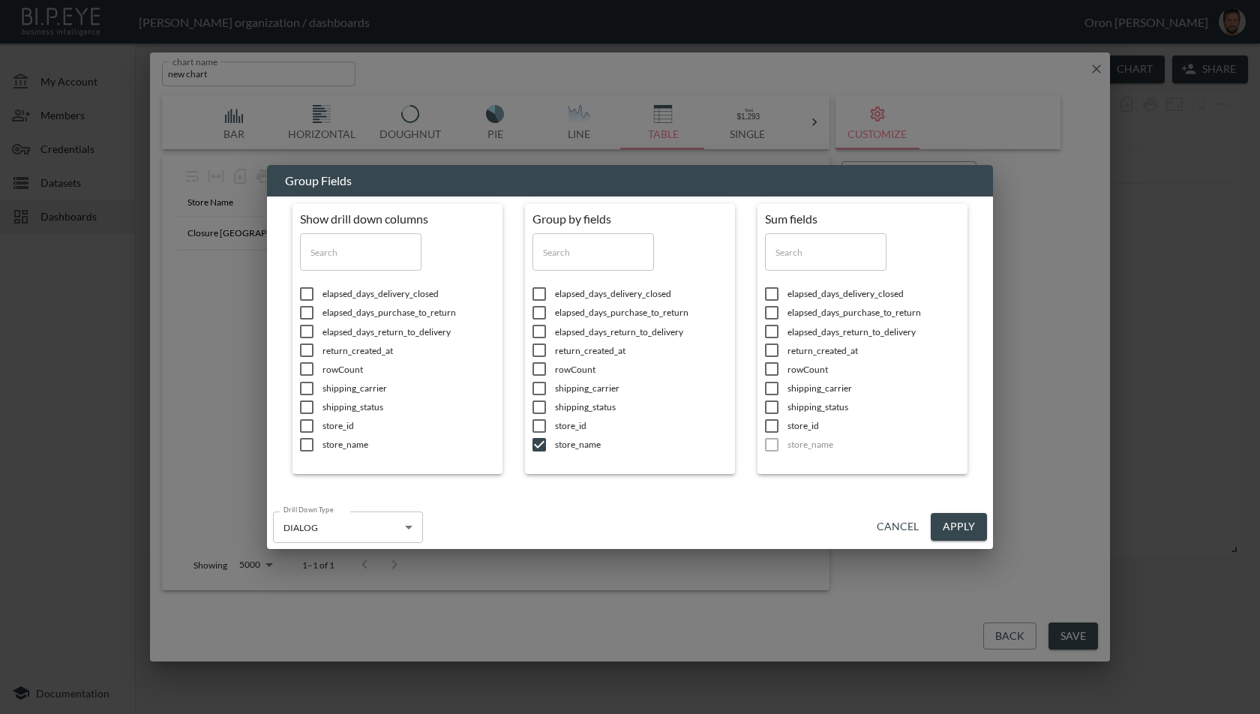
click at [495, 365] on span "rowCount" at bounding box center [408, 369] width 172 height 13
checkbox input "true"
drag, startPoint x: 952, startPoint y: 526, endPoint x: 943, endPoint y: 484, distance: 42.4
click at [953, 525] on button "Apply" at bounding box center [959, 527] width 56 height 28
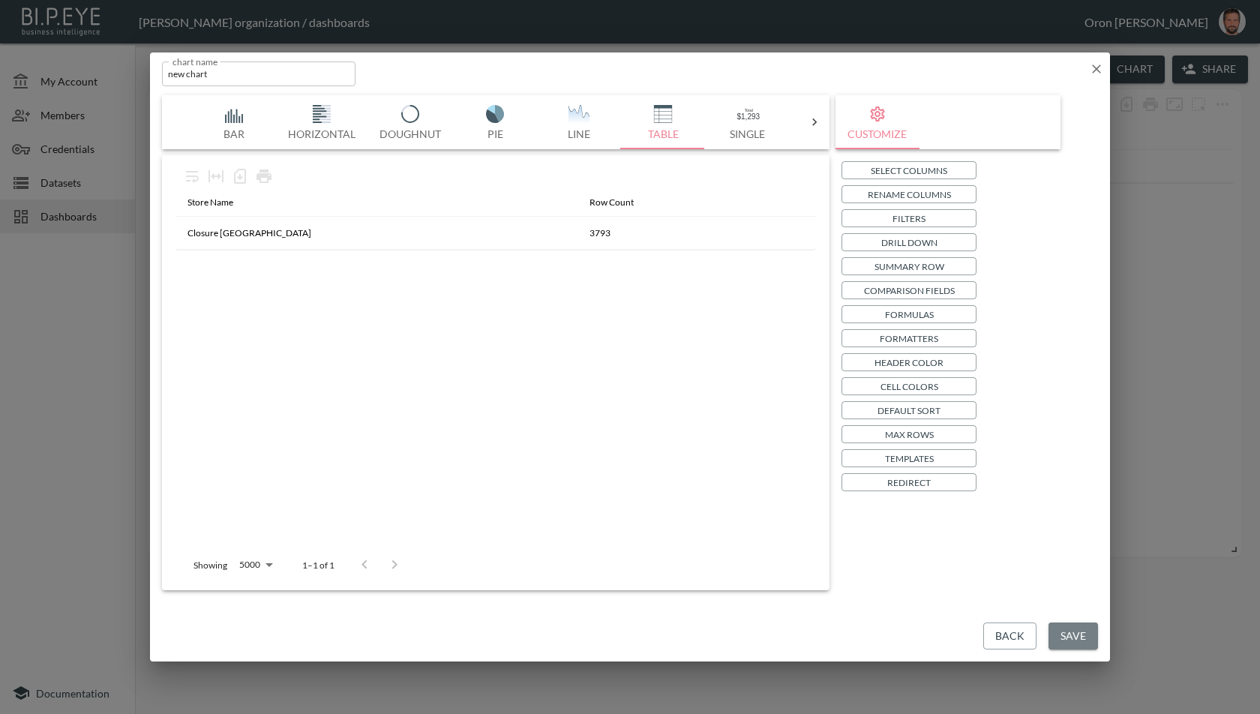
click at [1087, 643] on button "Save" at bounding box center [1072, 636] width 49 height 28
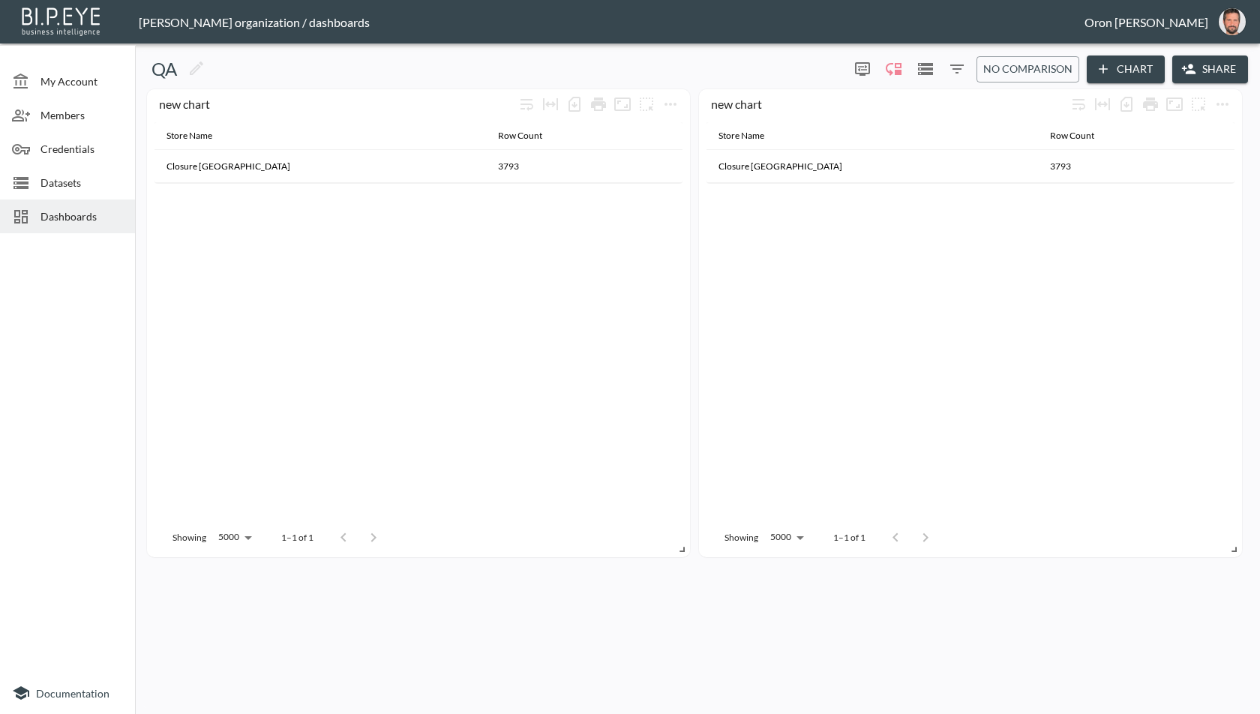
click at [1027, 641] on div "QA 0 0 No comparison Chart Share new chart Store Name Row Count Closure London …" at bounding box center [697, 378] width 1113 height 658
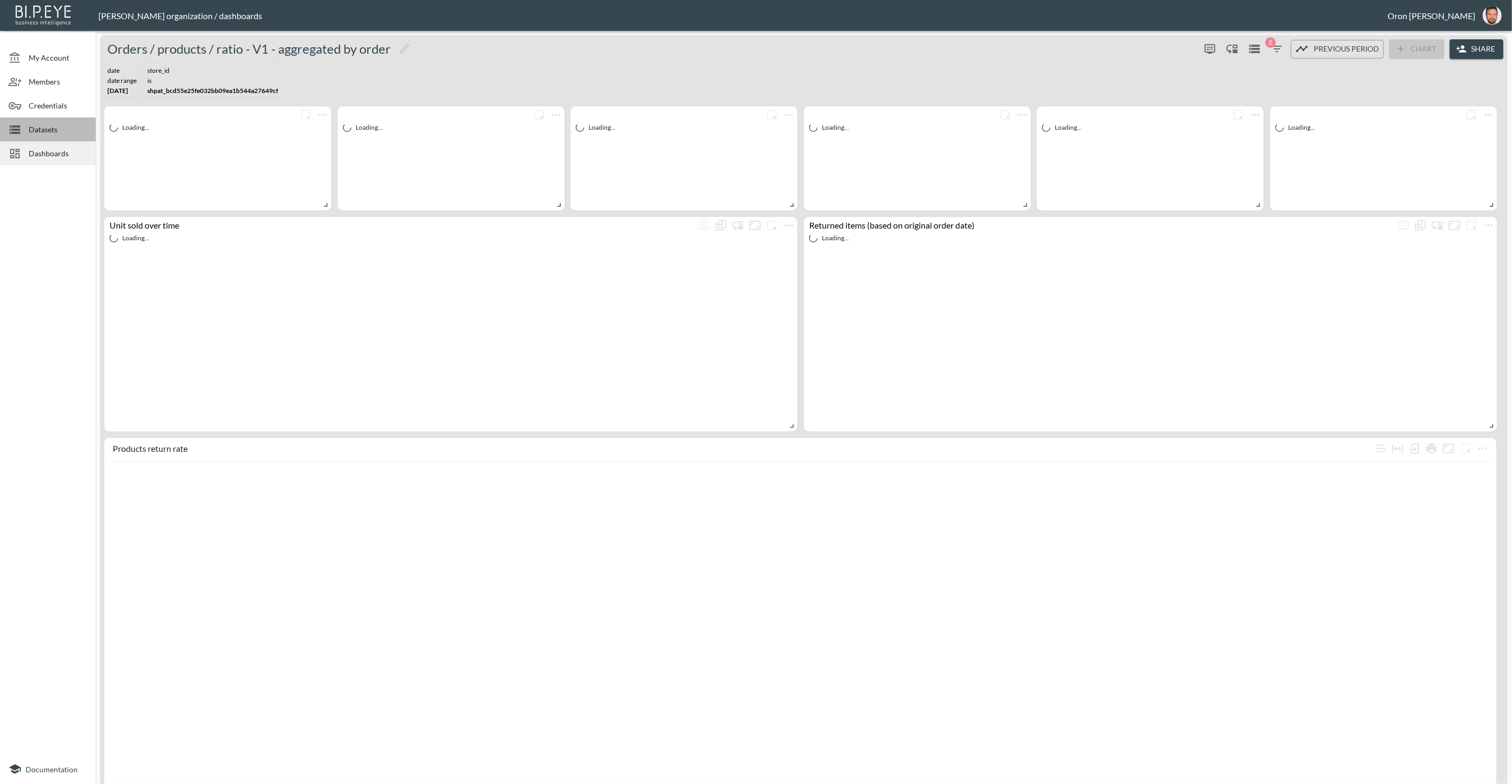
click at [39, 132] on span "Datasets" at bounding box center [57, 130] width 58 height 11
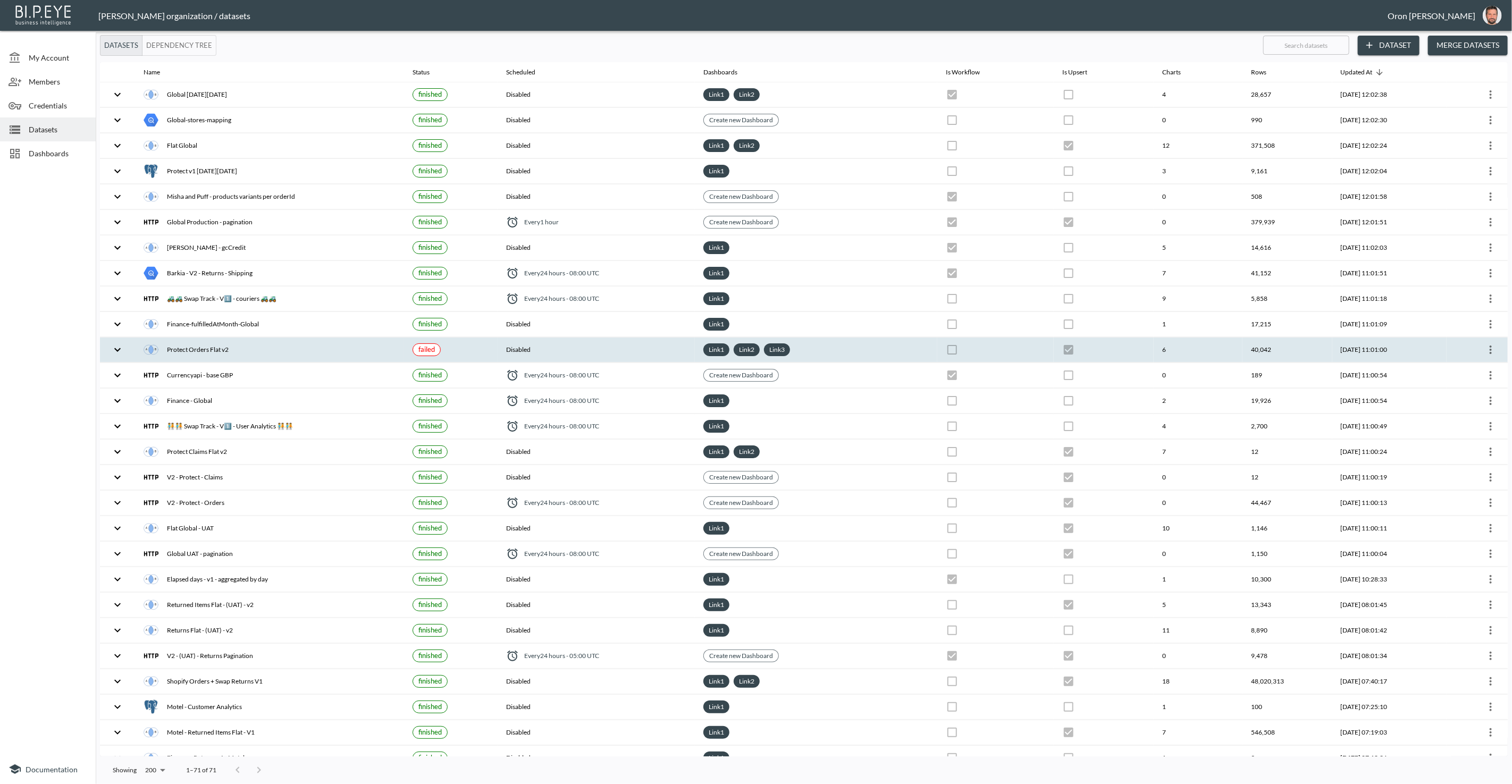
click at [992, 342] on th at bounding box center [995, 349] width 116 height 25
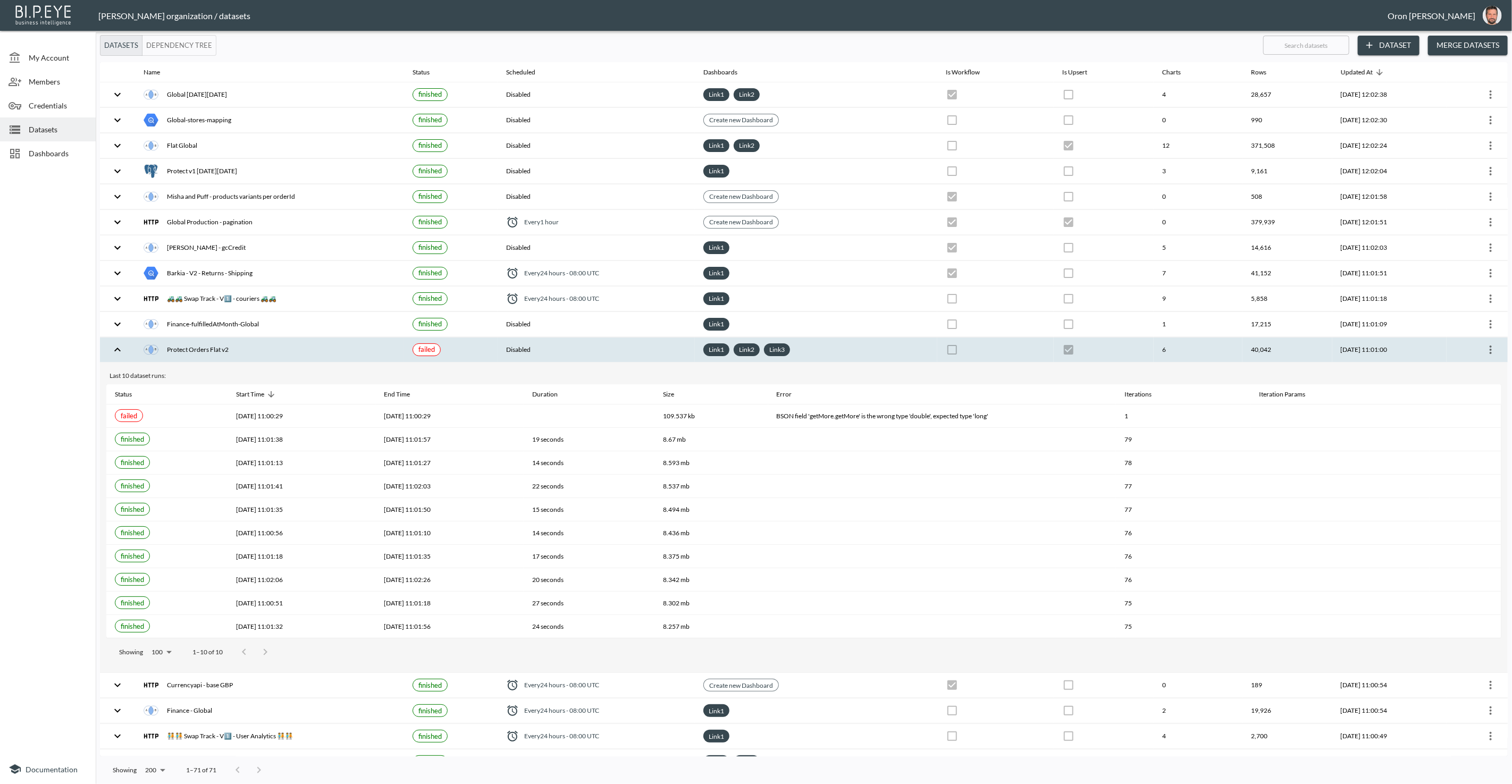
click at [992, 341] on th at bounding box center [995, 349] width 116 height 25
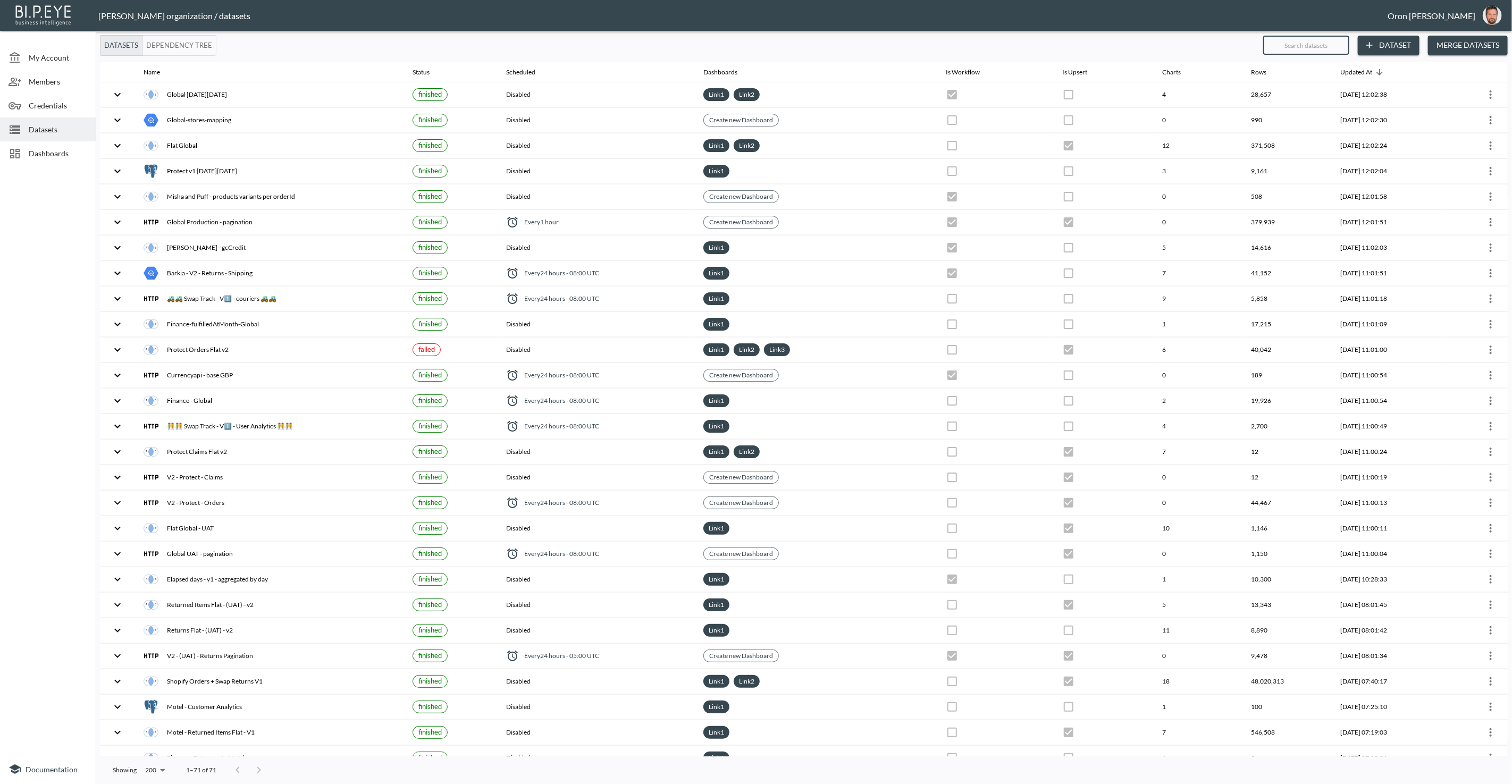
click at [1308, 40] on input "text" at bounding box center [1306, 45] width 86 height 26
type input "el"
checkbox input "false"
checkbox input "true"
checkbox input "false"
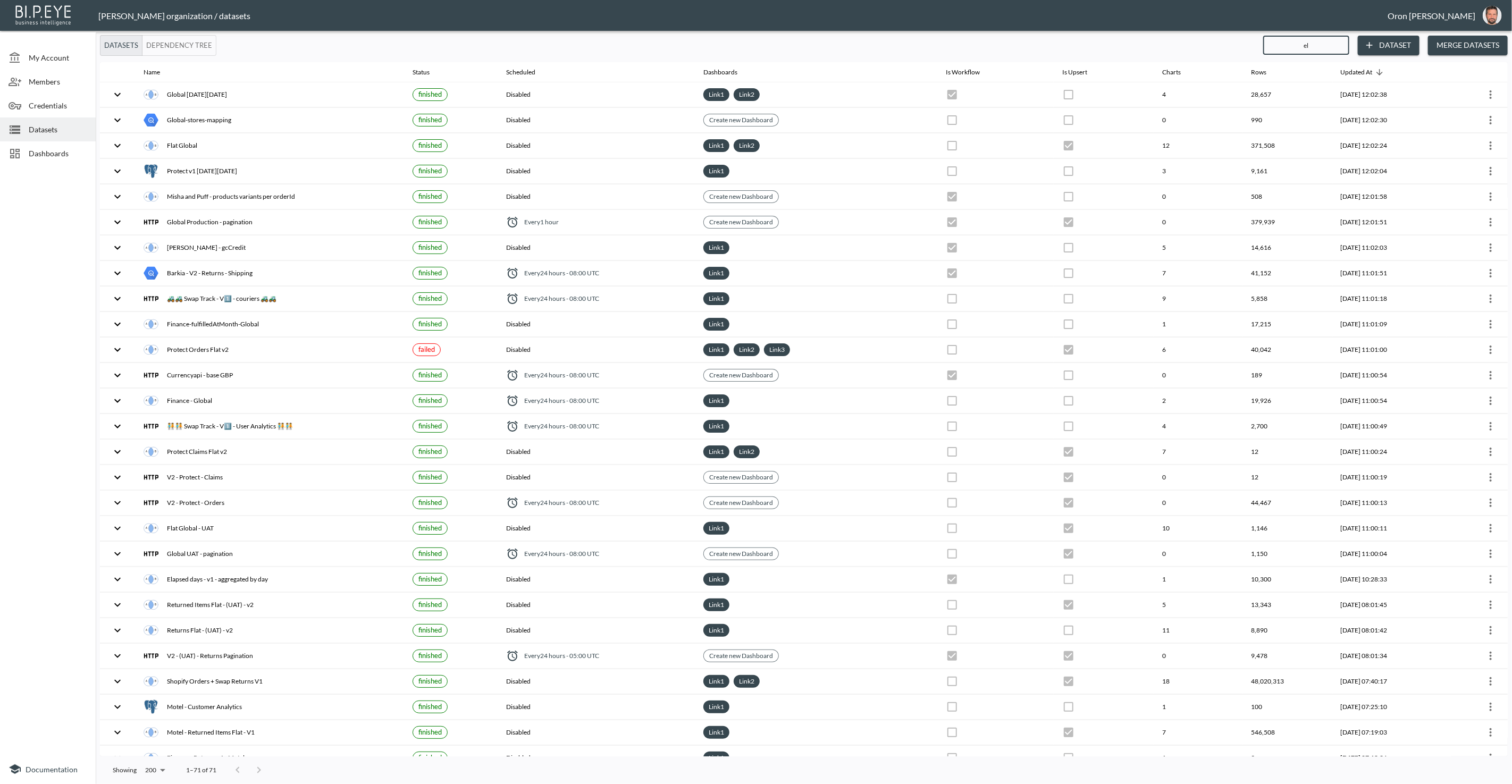
checkbox input "false"
checkbox input "true"
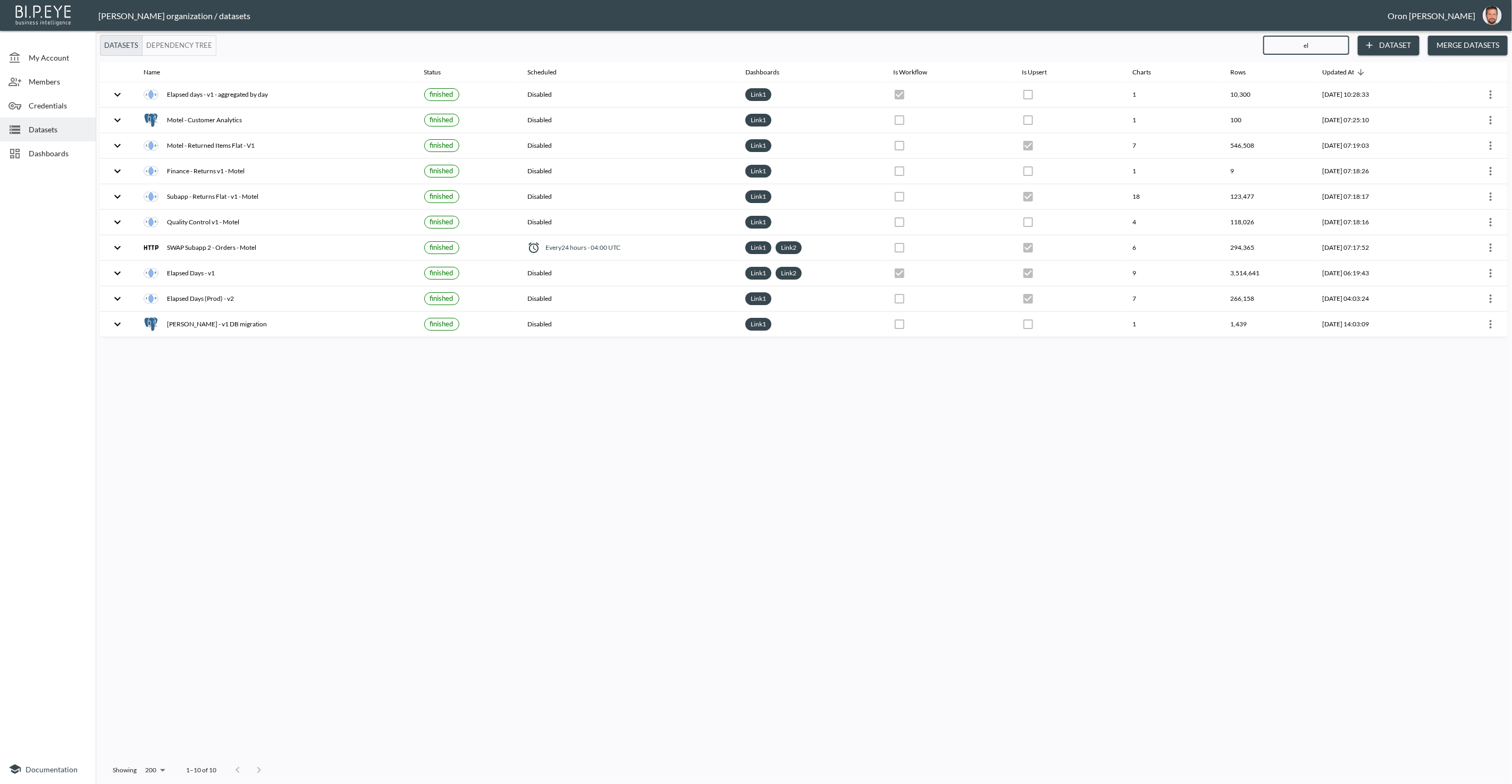
type input "ela"
checkbox input "true"
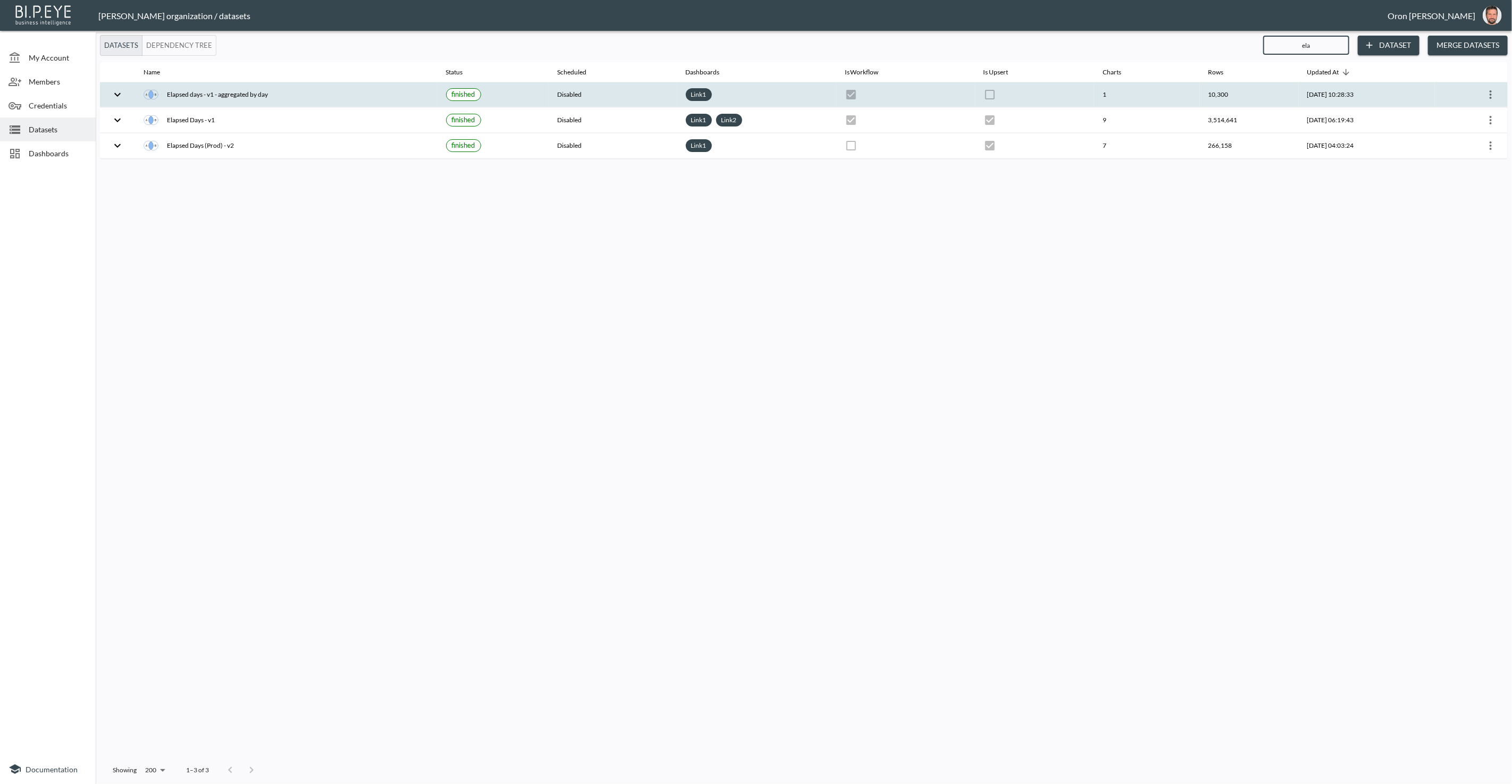
type input "ela"
click at [1494, 95] on icon "more" at bounding box center [1491, 94] width 13 height 13
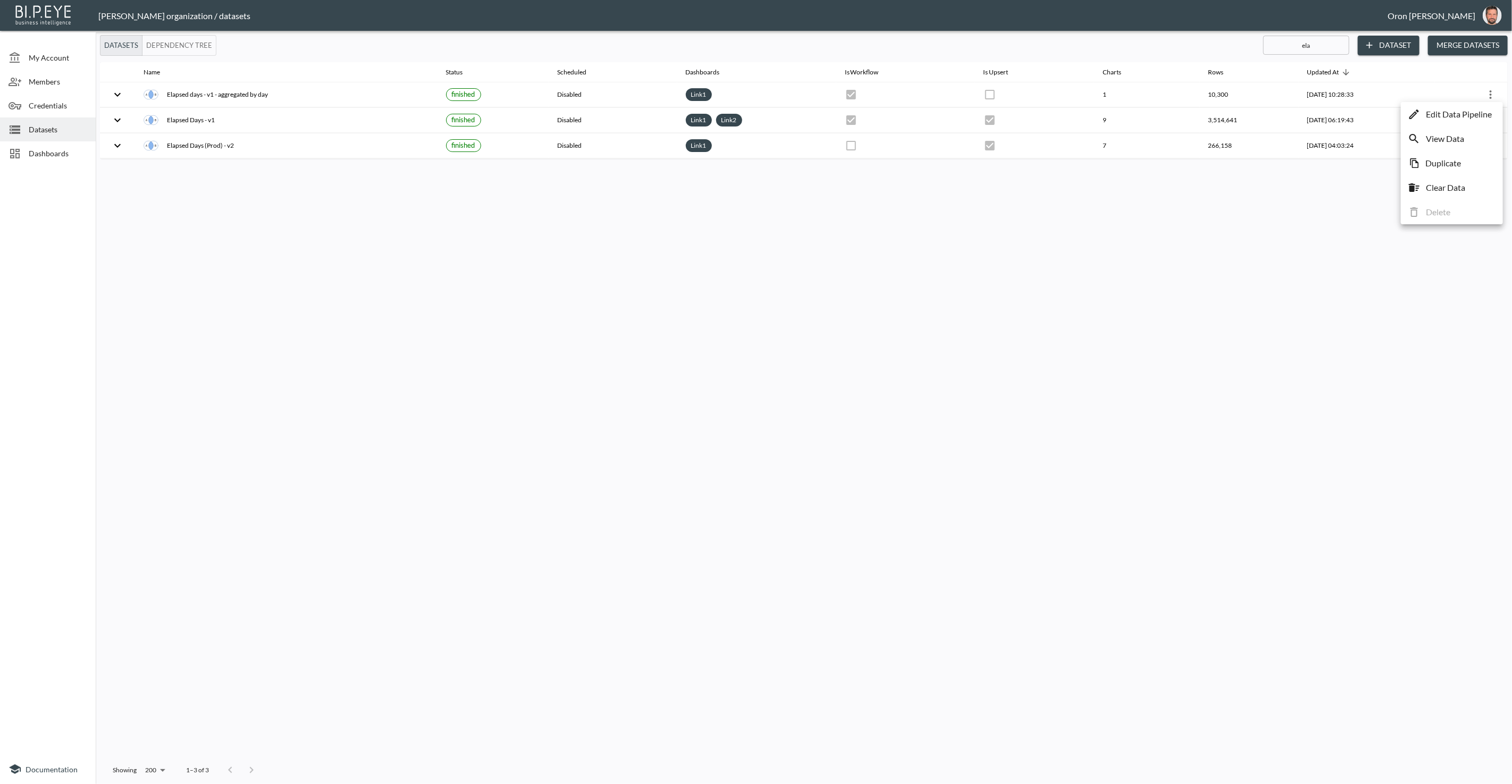
click at [1478, 113] on p "Edit Data Pipeline" at bounding box center [1458, 114] width 66 height 13
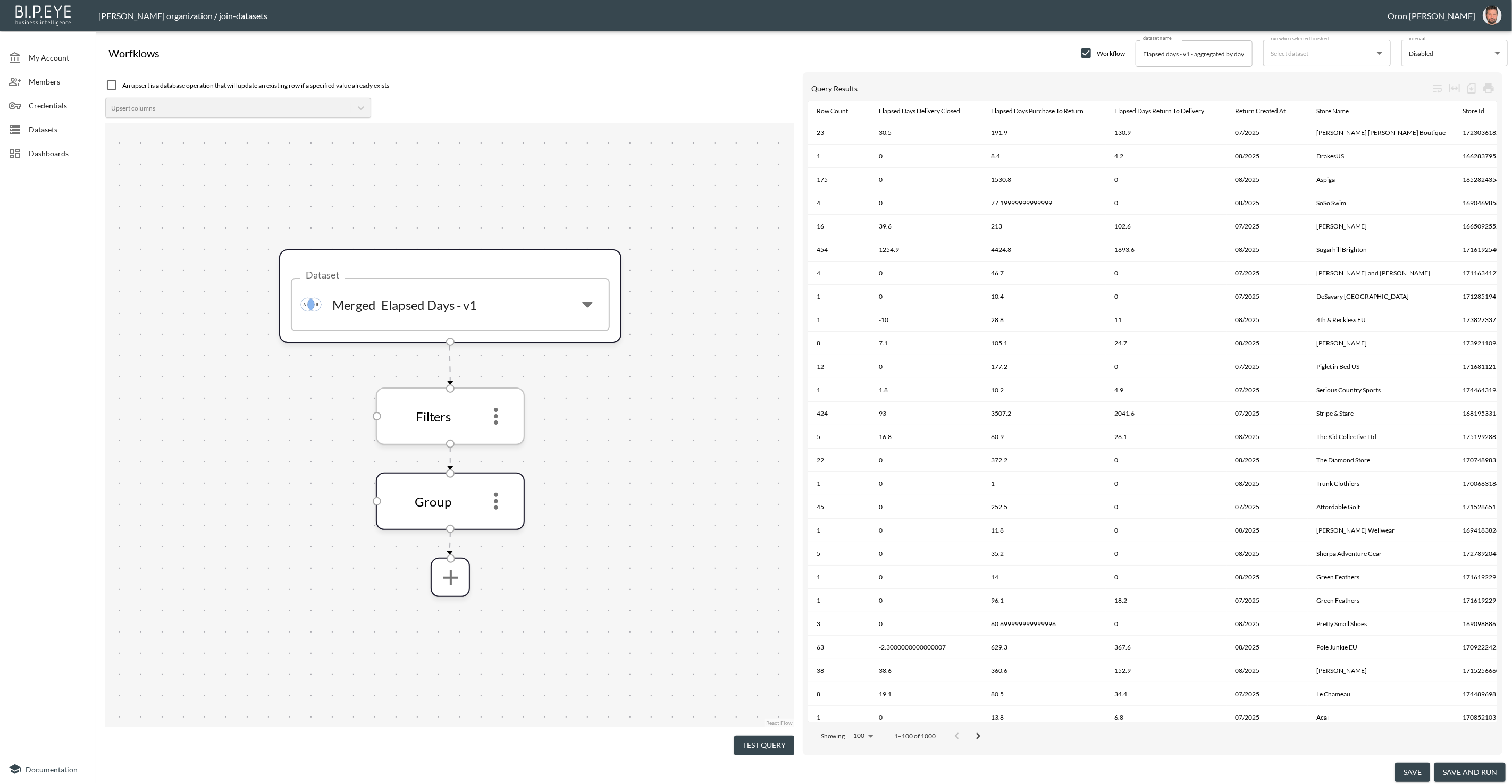
click at [500, 414] on icon "more" at bounding box center [496, 416] width 26 height 26
click at [498, 418] on icon "more" at bounding box center [495, 416] width 26 height 26
click at [487, 441] on p "Edit" at bounding box center [488, 445] width 15 height 13
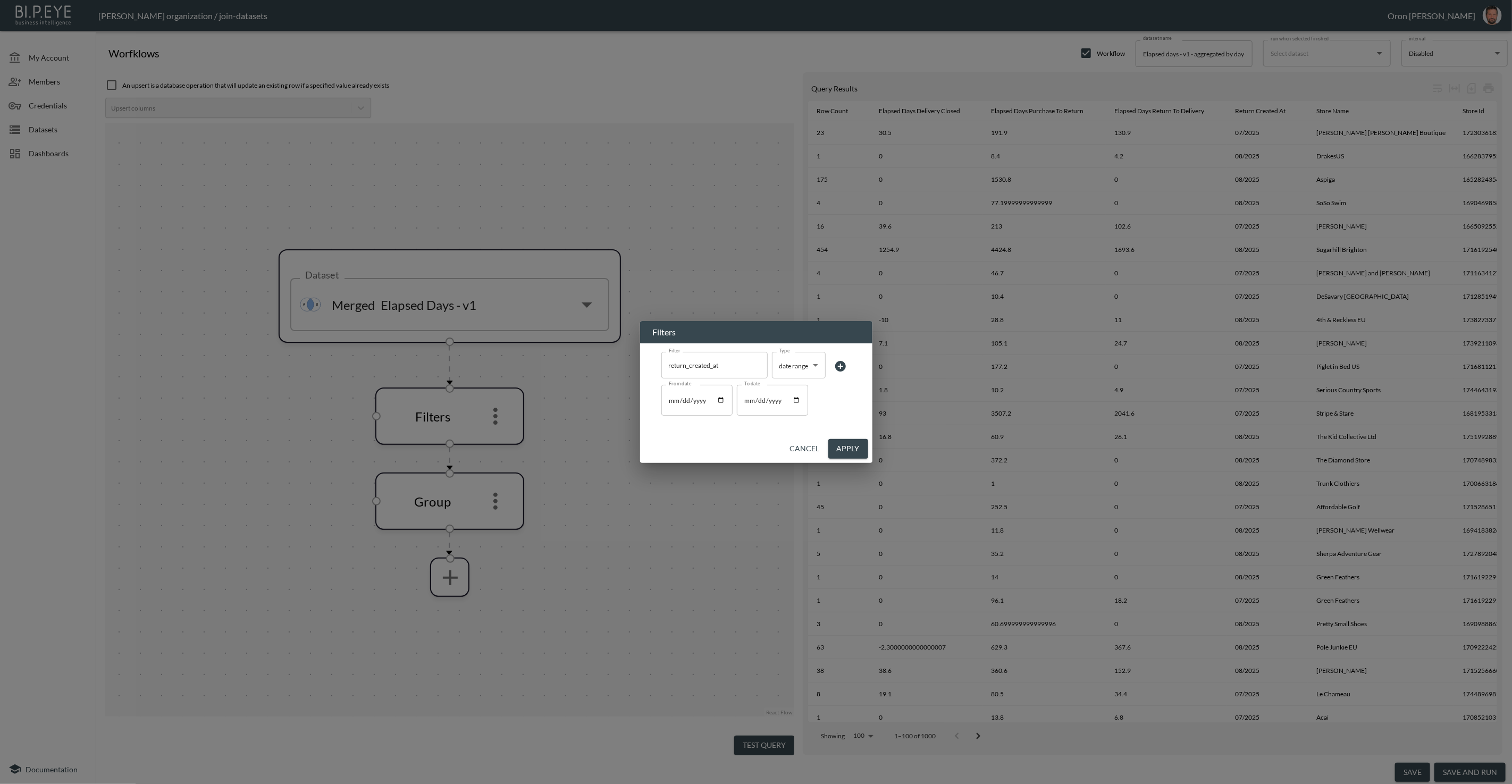
click at [846, 364] on icon at bounding box center [841, 366] width 13 height 13
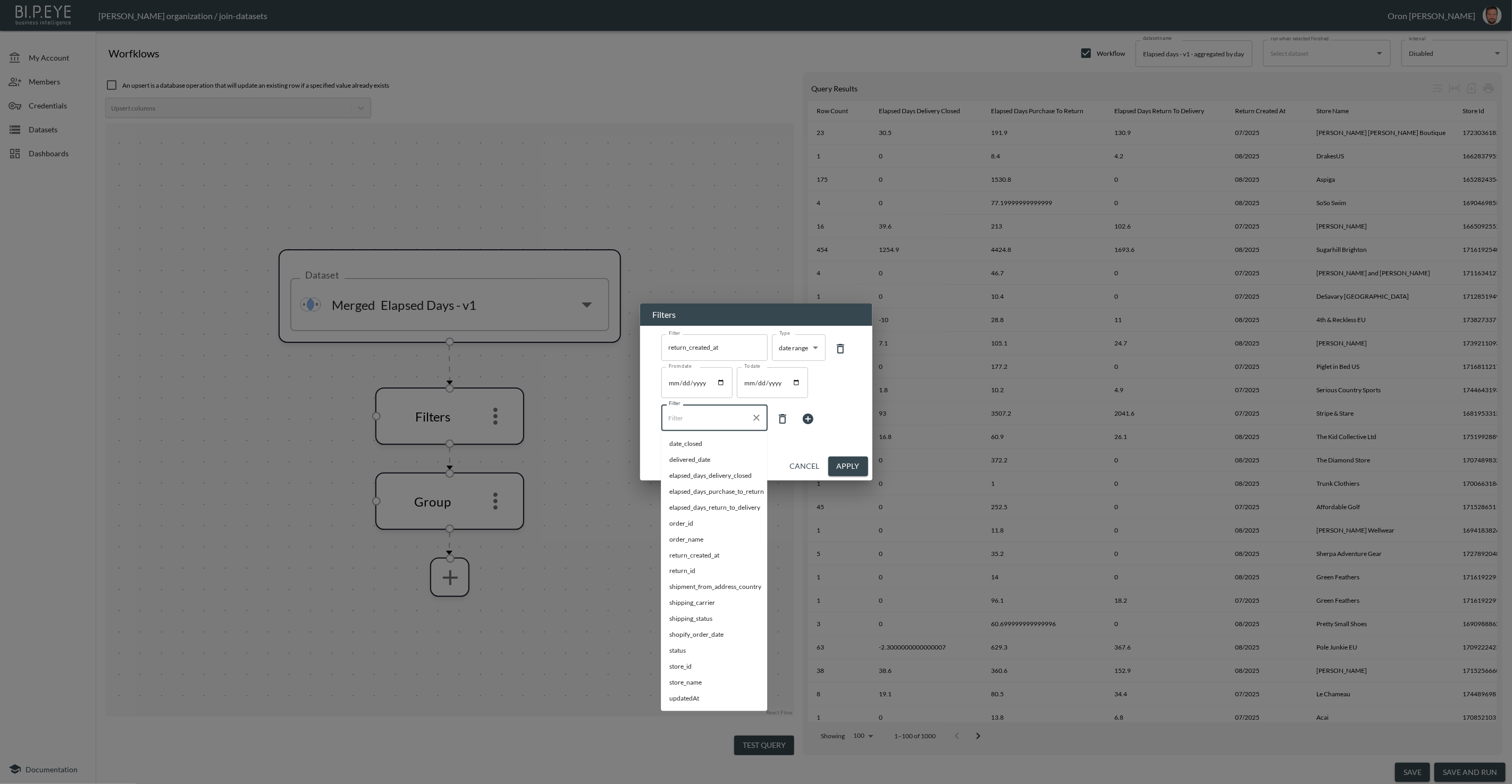
click at [693, 414] on input "Filter" at bounding box center [707, 418] width 81 height 17
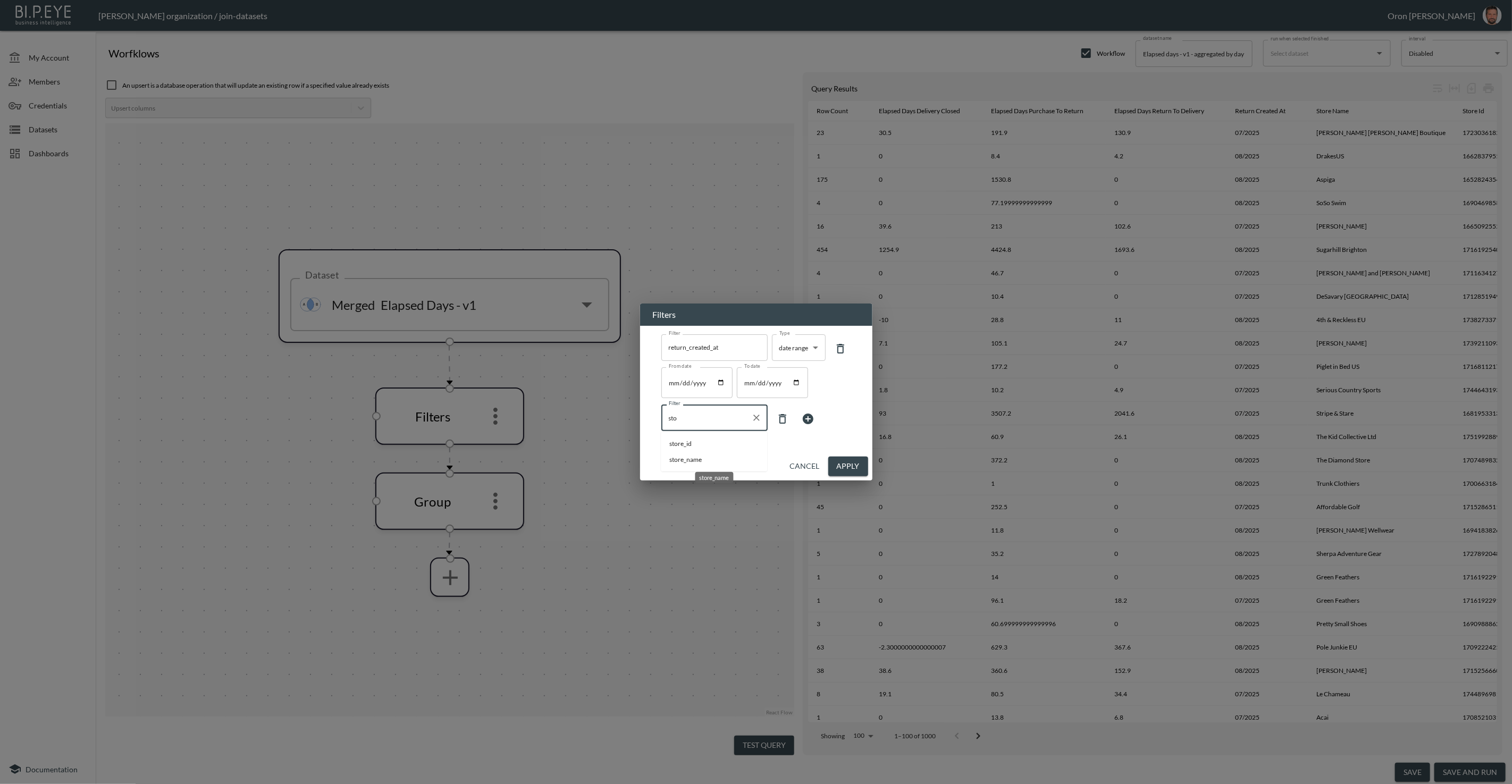
drag, startPoint x: 704, startPoint y: 456, endPoint x: 768, endPoint y: 434, distance: 67.7
click at [705, 456] on span "store_name" at bounding box center [714, 459] width 89 height 9
type input "store_name"
click at [790, 420] on body "BI.P.EYE, Interactive Analytics Dashboards - app Zach Bailet organization / joi…" at bounding box center [756, 392] width 1512 height 784
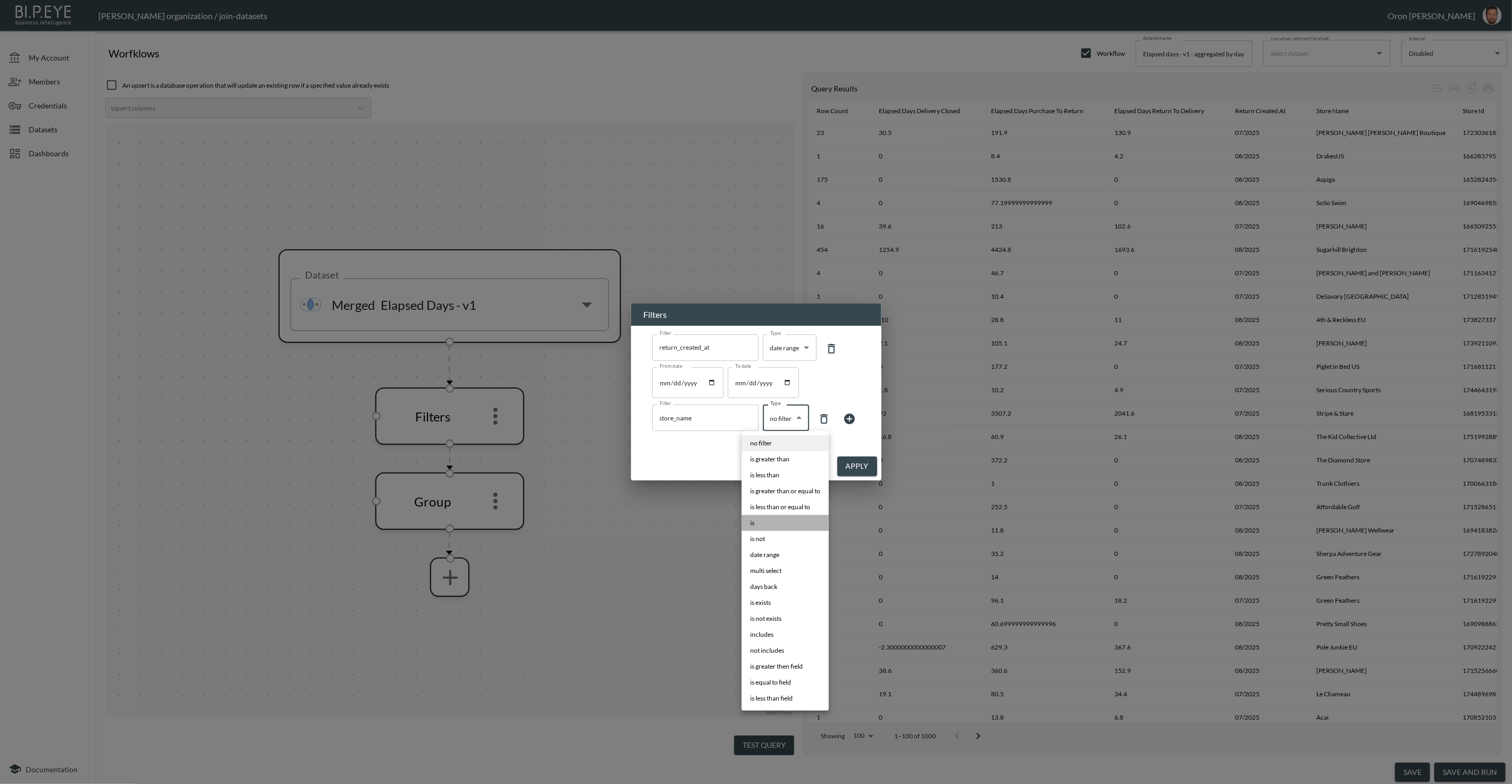
drag, startPoint x: 773, startPoint y: 522, endPoint x: 822, endPoint y: 458, distance: 80.6
click at [779, 517] on li "is" at bounding box center [785, 523] width 87 height 16
type input "is"
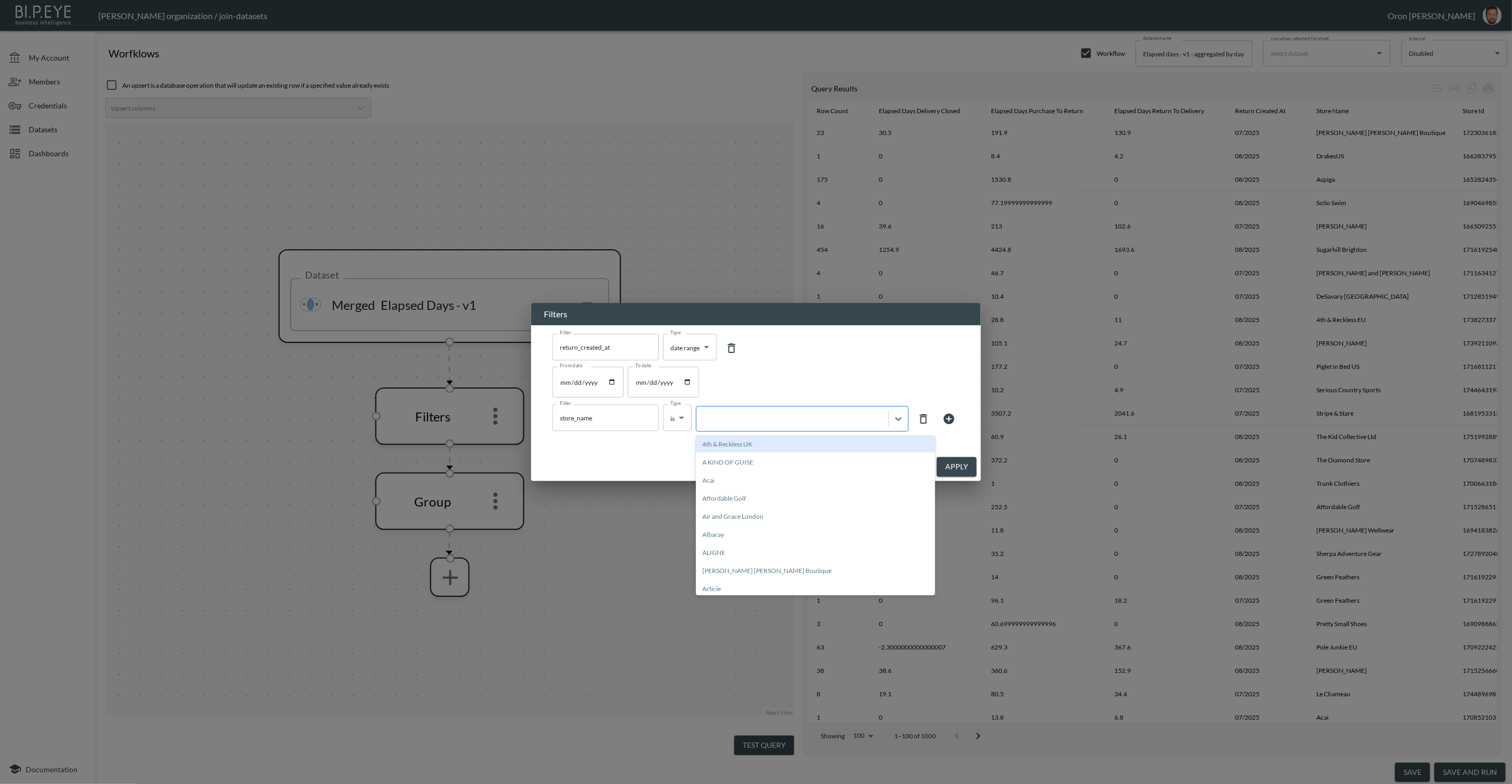
click at [830, 425] on div at bounding box center [792, 419] width 192 height 14
type input "c"
type input "ם"
type input "Closure [GEOGRAPHIC_DATA]"
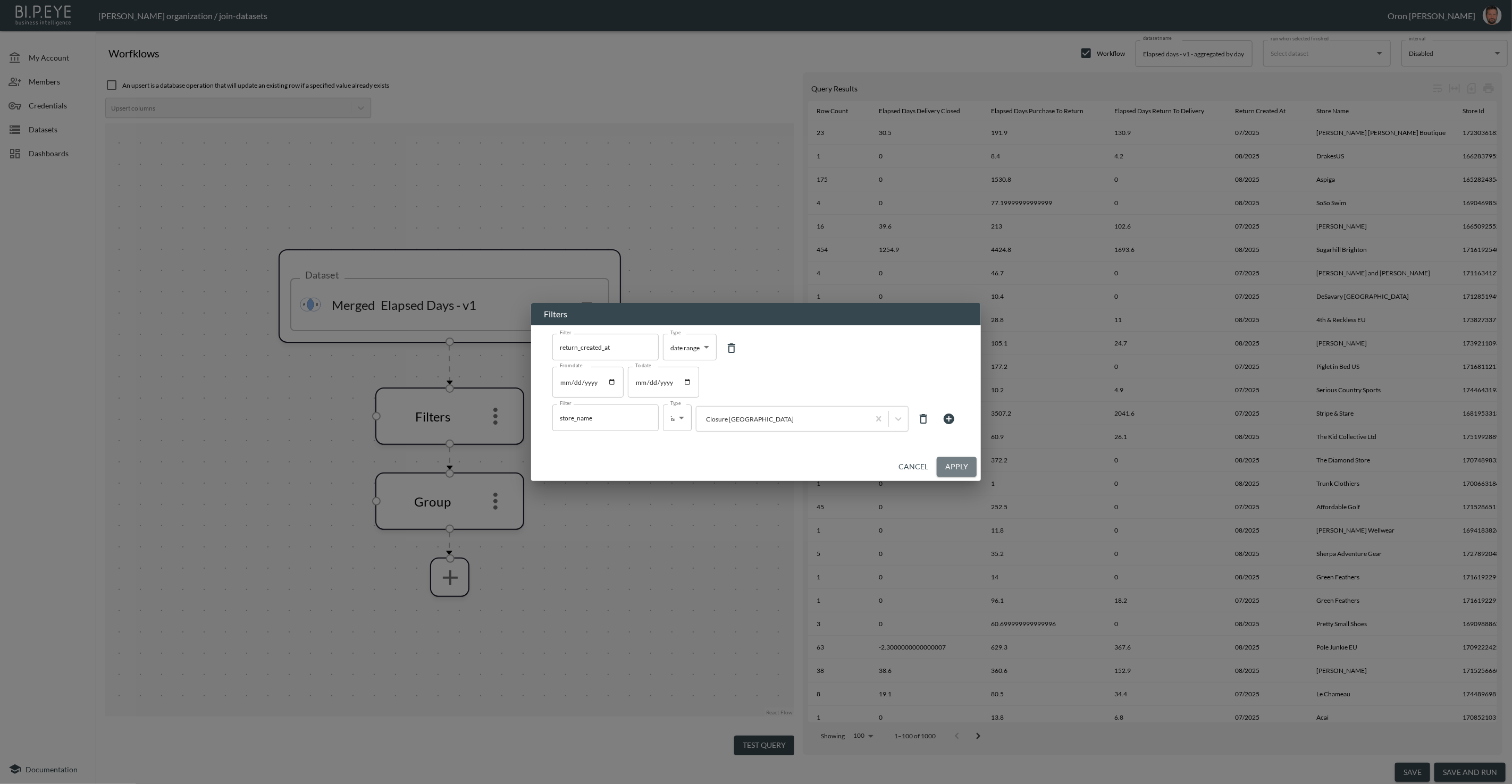
click at [956, 462] on button "Apply" at bounding box center [956, 467] width 40 height 20
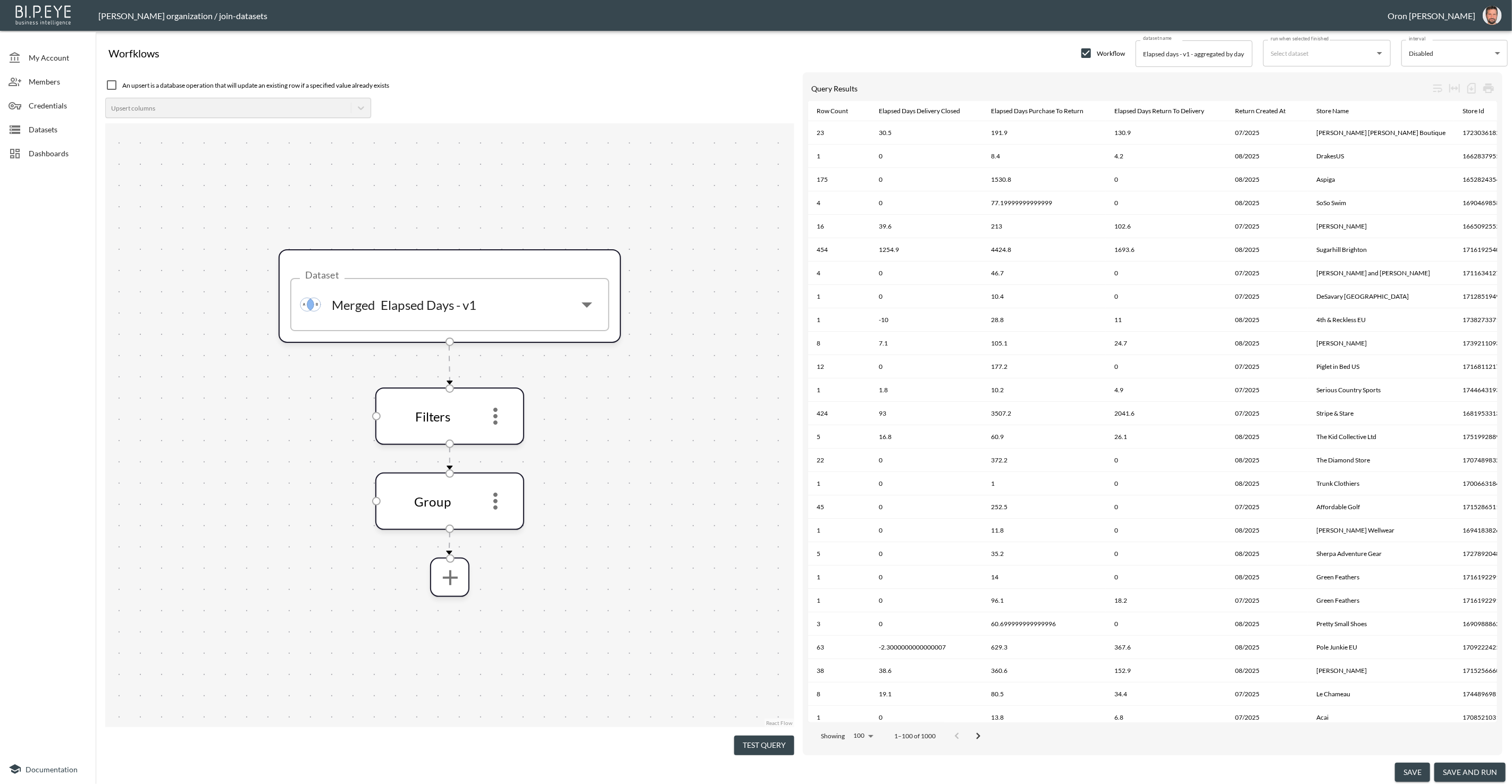
drag, startPoint x: 751, startPoint y: 739, endPoint x: 735, endPoint y: 718, distance: 26.4
click at [751, 739] on button "Test Query" at bounding box center [764, 746] width 60 height 20
